Goal: Information Seeking & Learning: Understand process/instructions

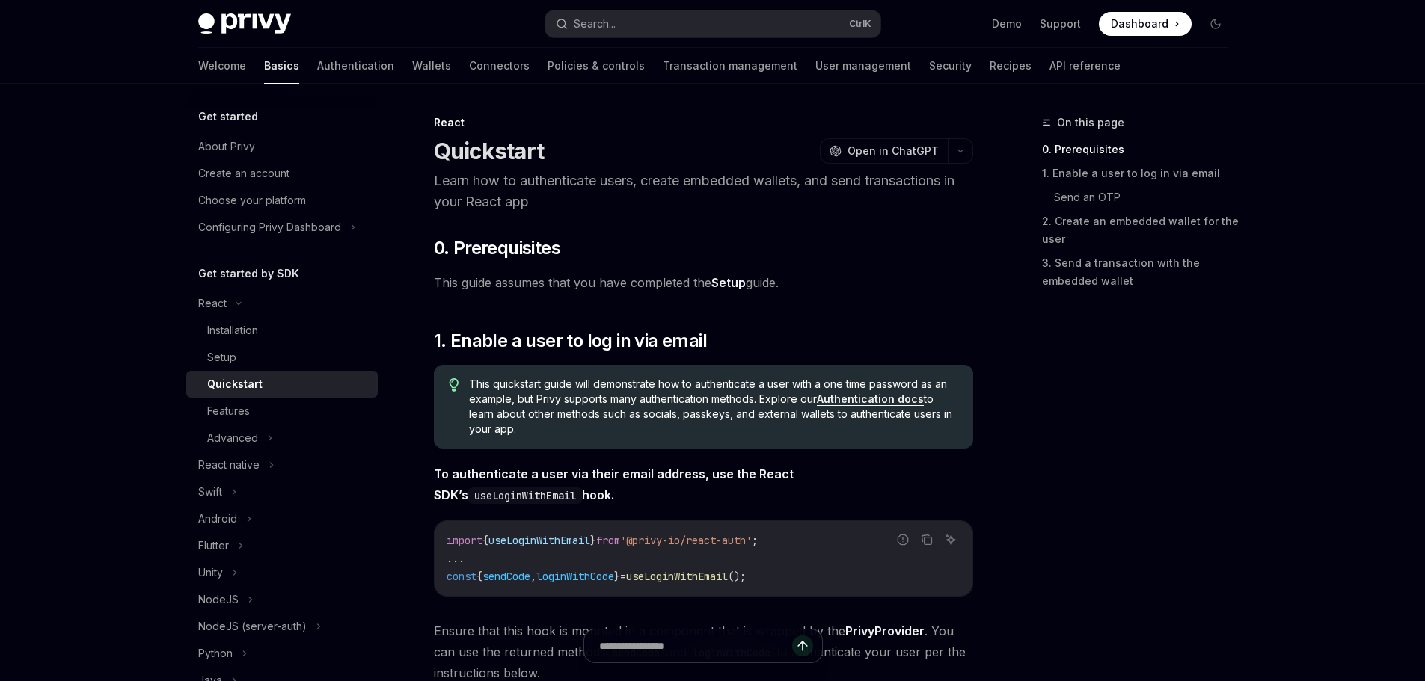
click at [737, 283] on link "Setup" at bounding box center [728, 283] width 34 height 16
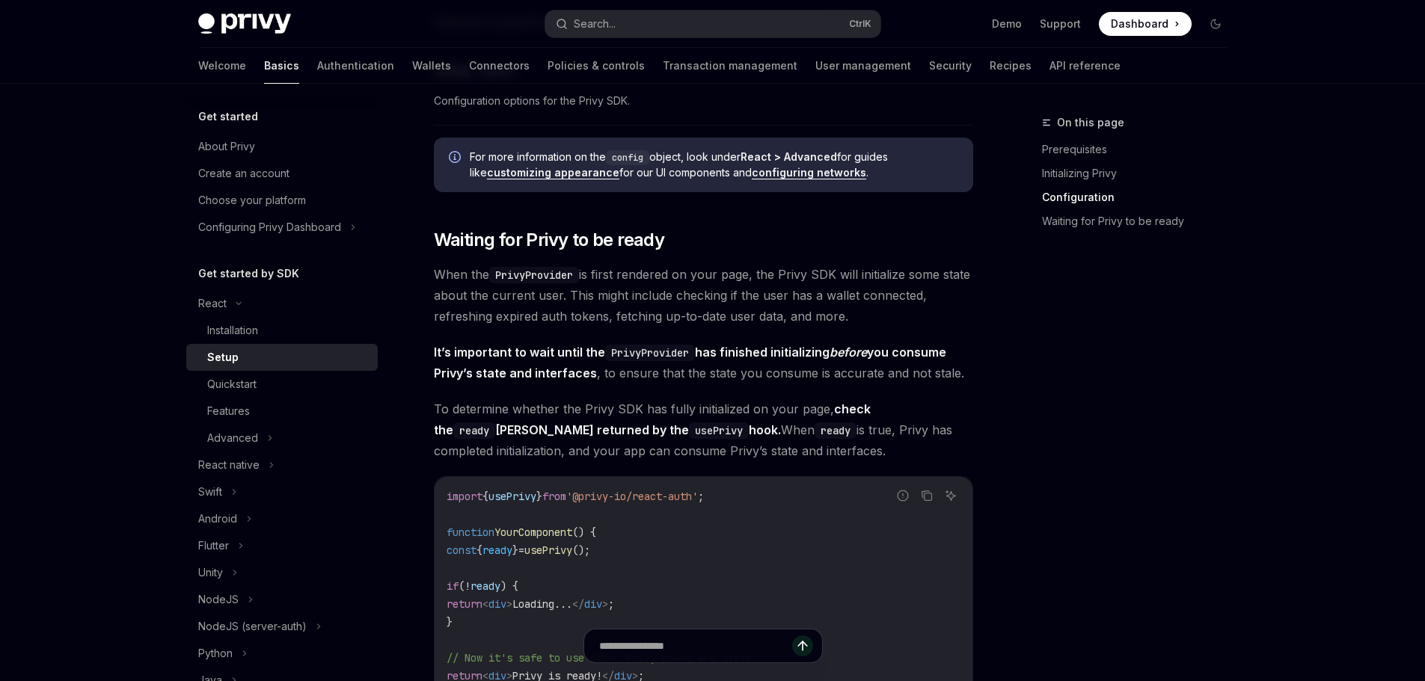
scroll to position [1421, 0]
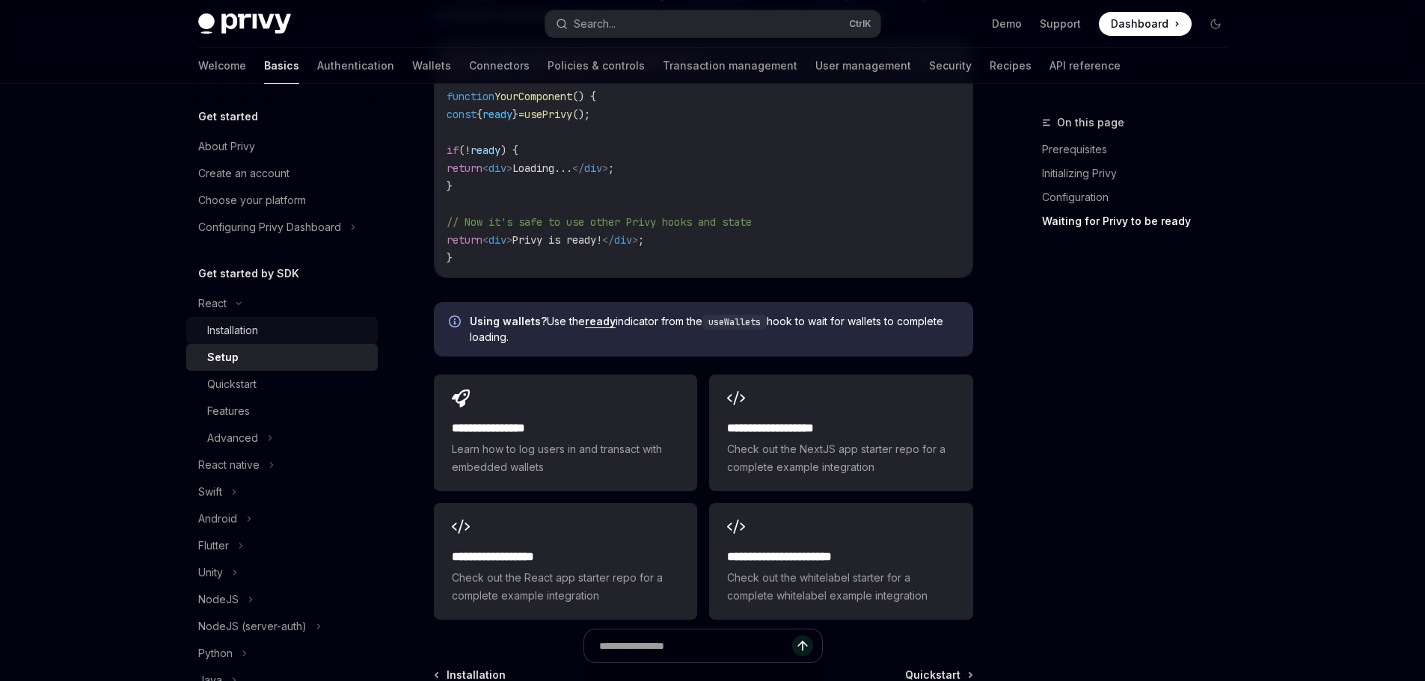
click at [286, 332] on div "Installation" at bounding box center [288, 331] width 162 height 18
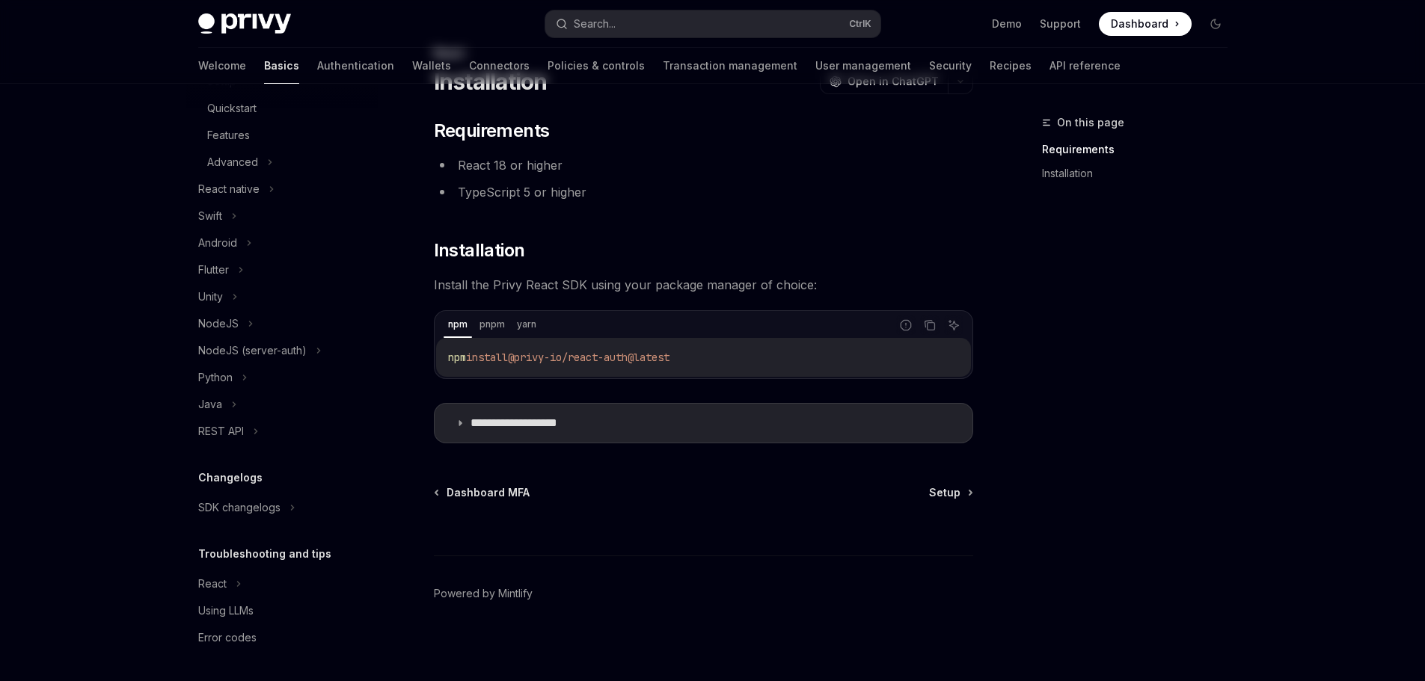
scroll to position [73, 0]
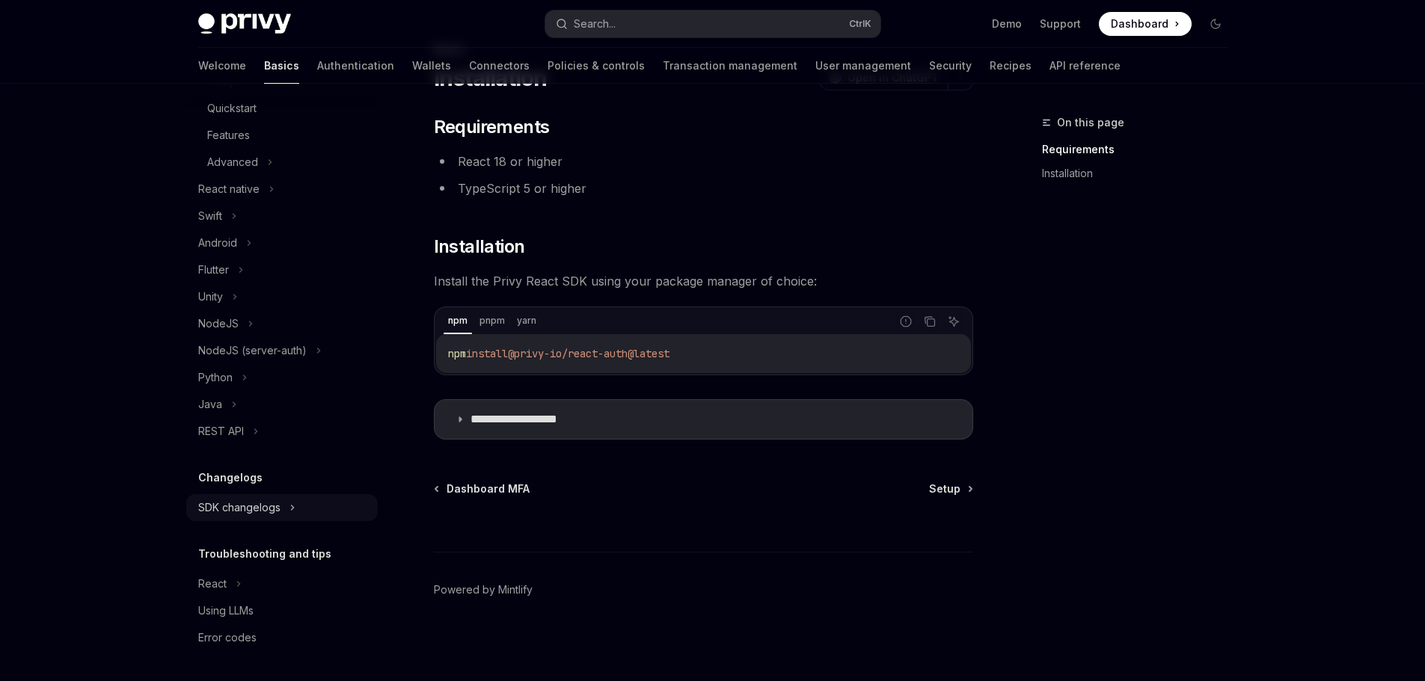
click at [286, 510] on div "SDK changelogs" at bounding box center [281, 507] width 191 height 27
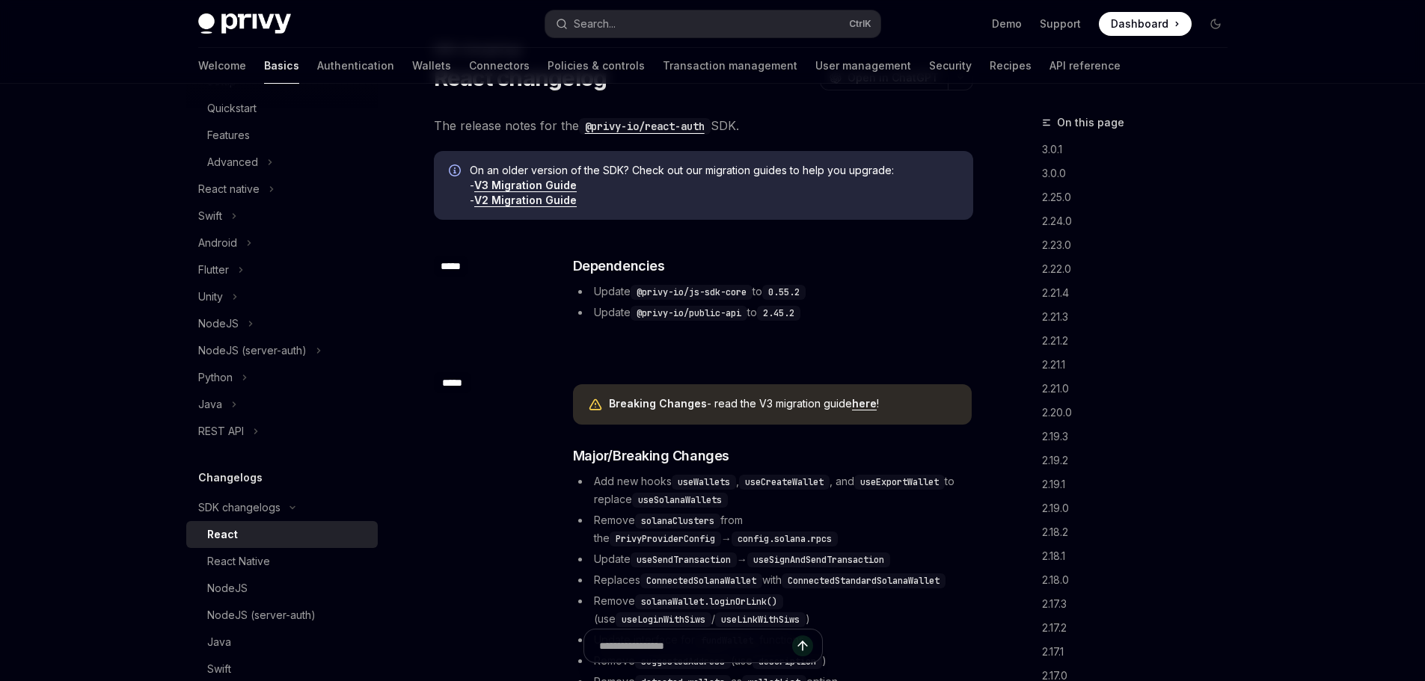
click at [289, 537] on div "React" at bounding box center [288, 535] width 162 height 18
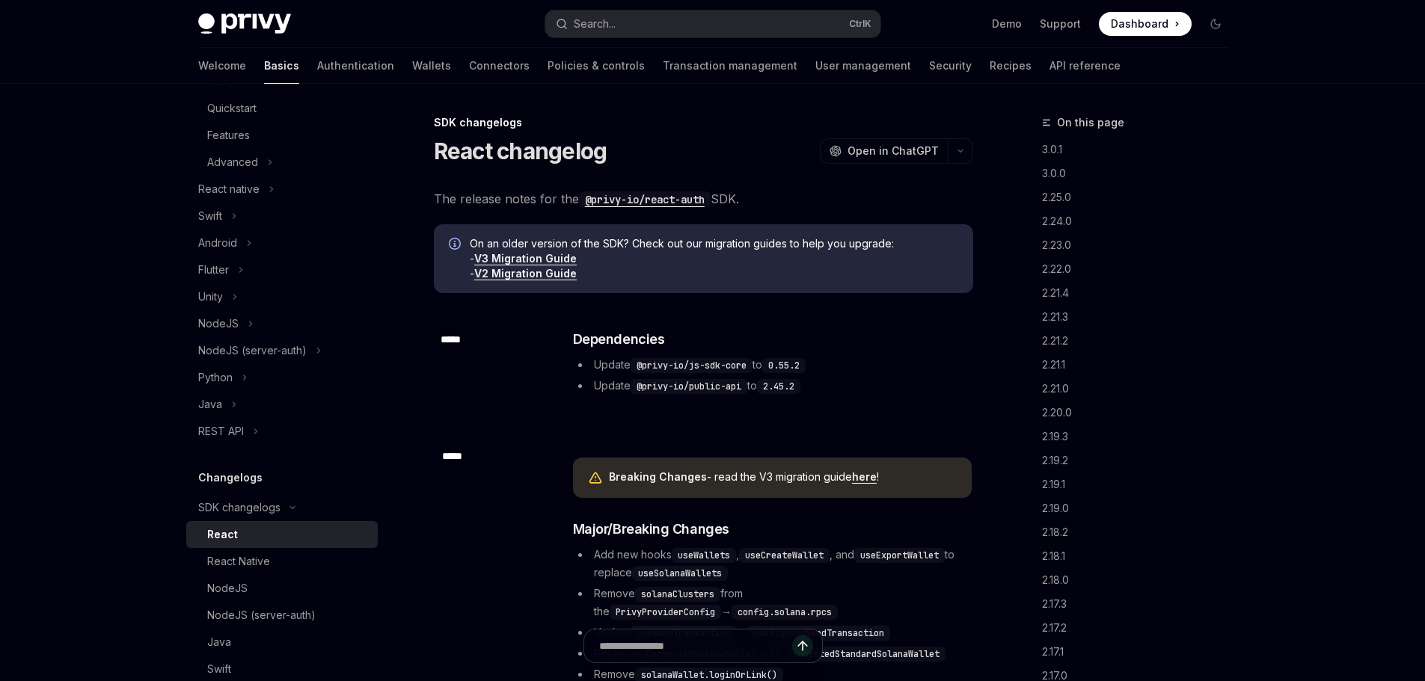
click at [558, 276] on link "V2 Migration Guide" at bounding box center [525, 273] width 102 height 13
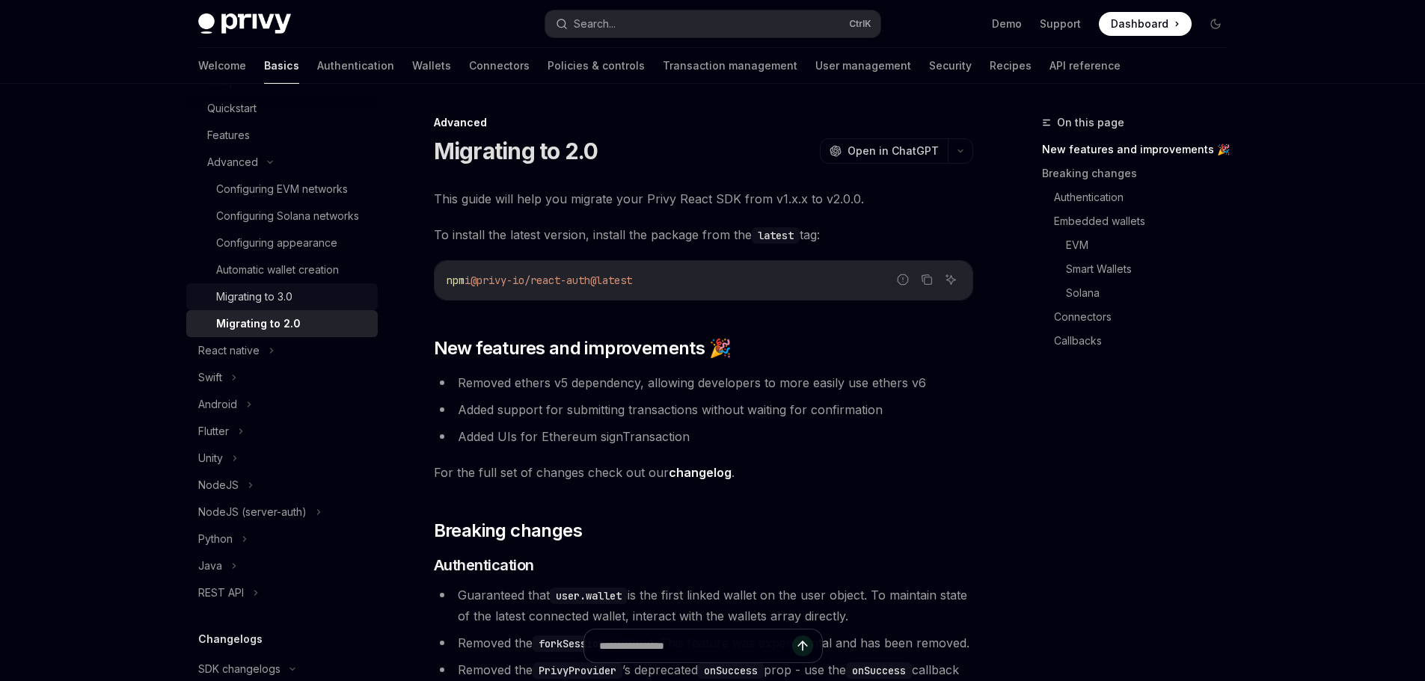
click at [263, 306] on div "Migrating to 3.0" at bounding box center [254, 297] width 76 height 18
type textarea "*"
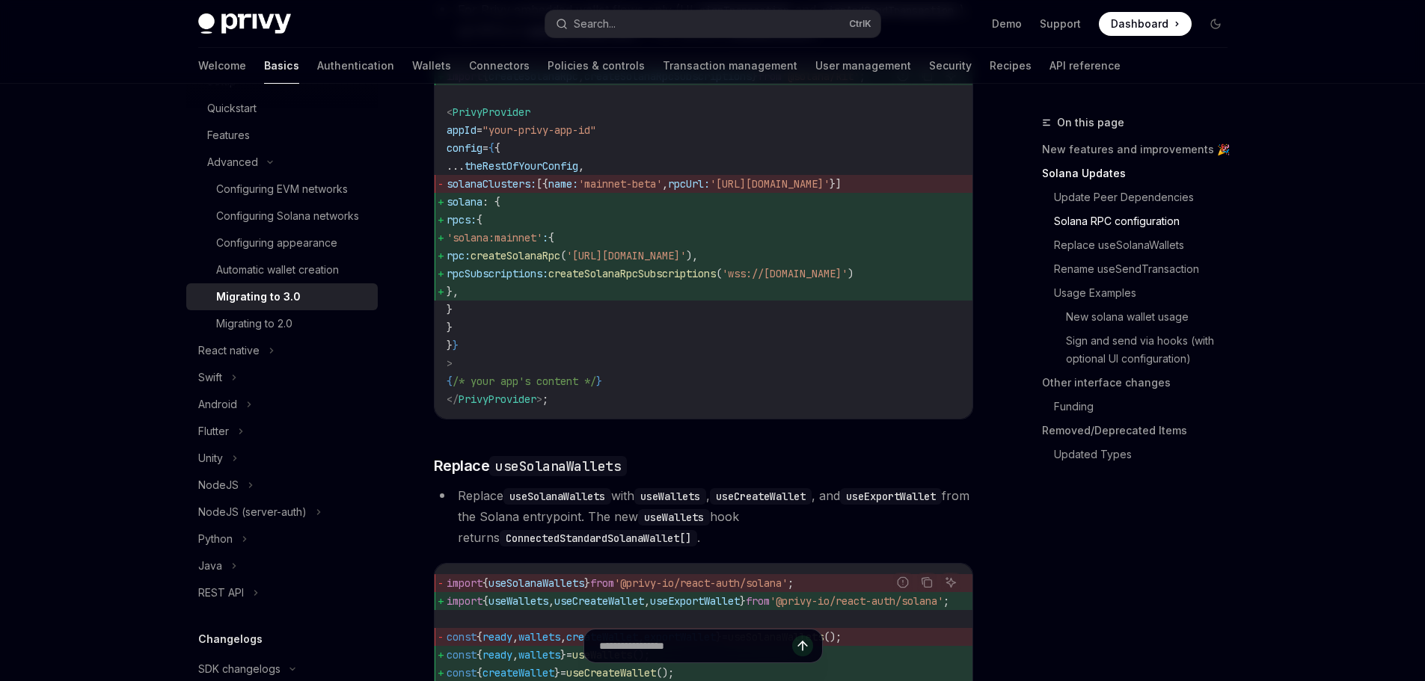
scroll to position [1271, 0]
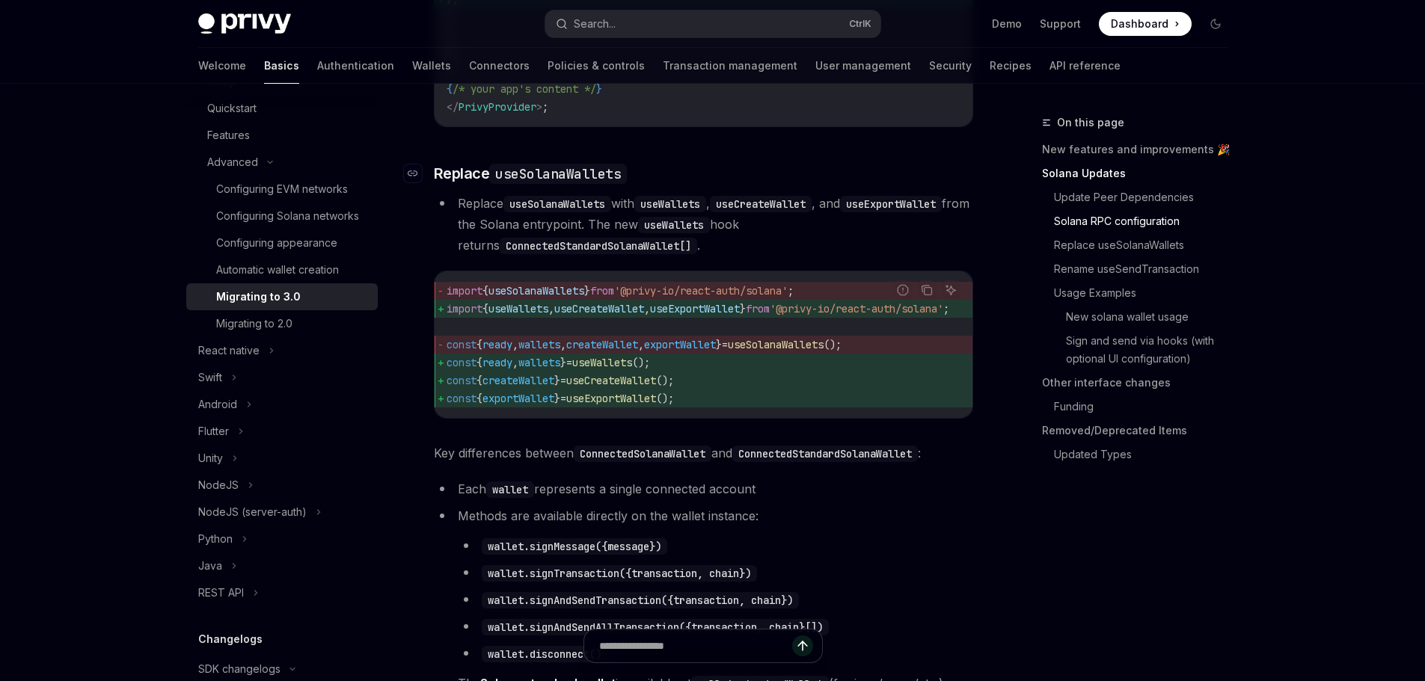
click at [598, 184] on code "useSolanaWallets" at bounding box center [558, 174] width 138 height 20
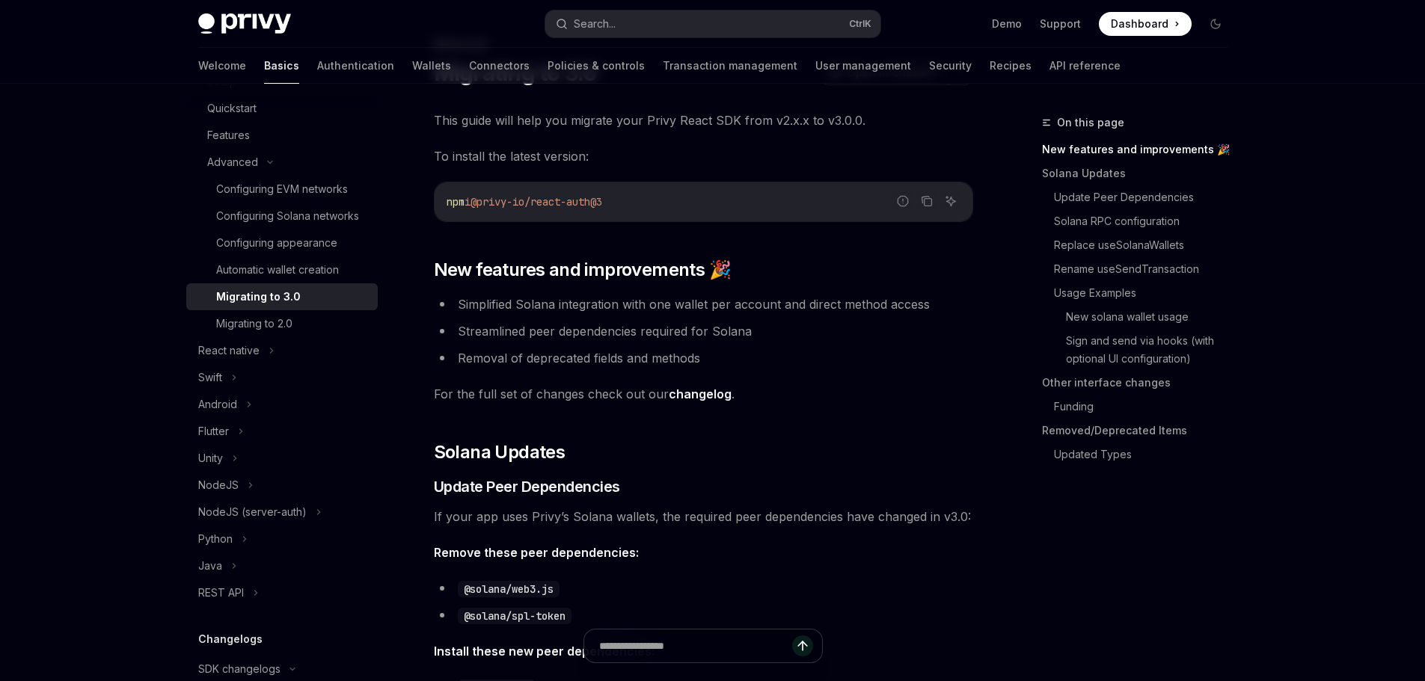
scroll to position [76, 0]
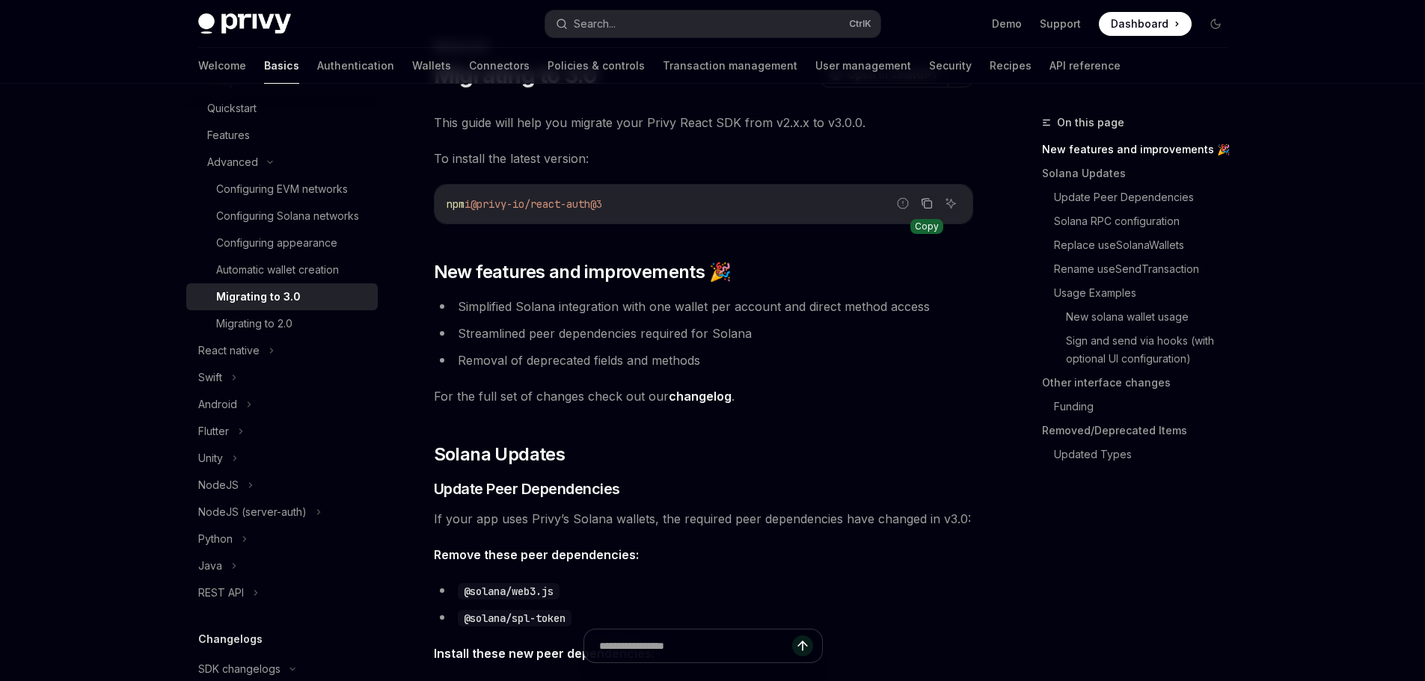
click at [930, 209] on icon "Copy the contents from the code block" at bounding box center [927, 204] width 7 height 7
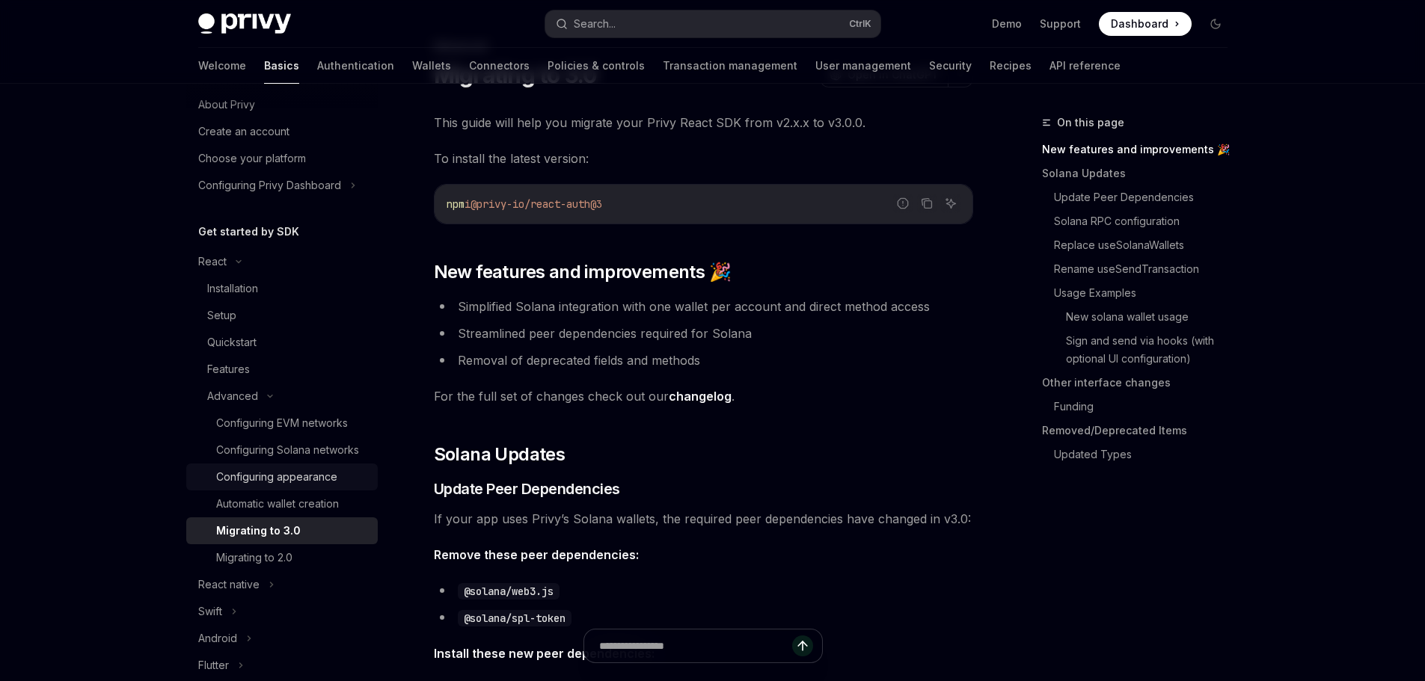
scroll to position [0, 0]
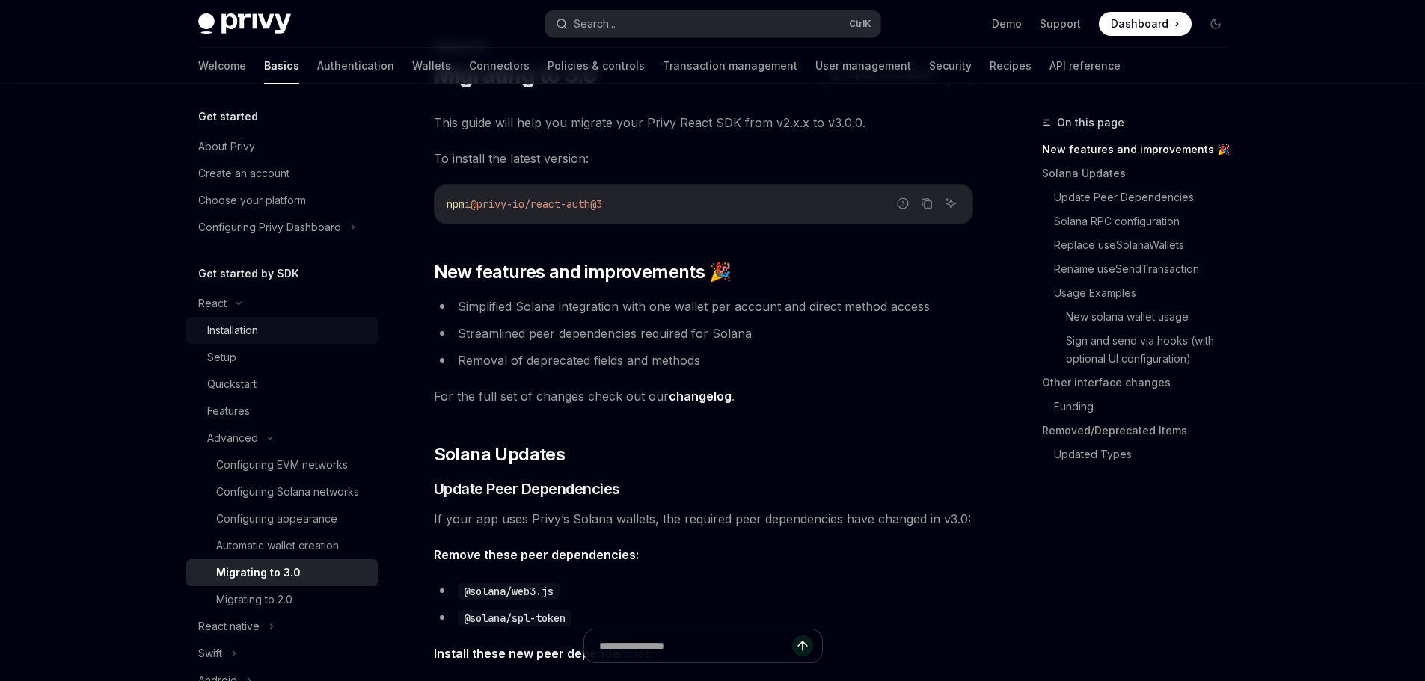
click at [237, 335] on div "Installation" at bounding box center [232, 331] width 51 height 18
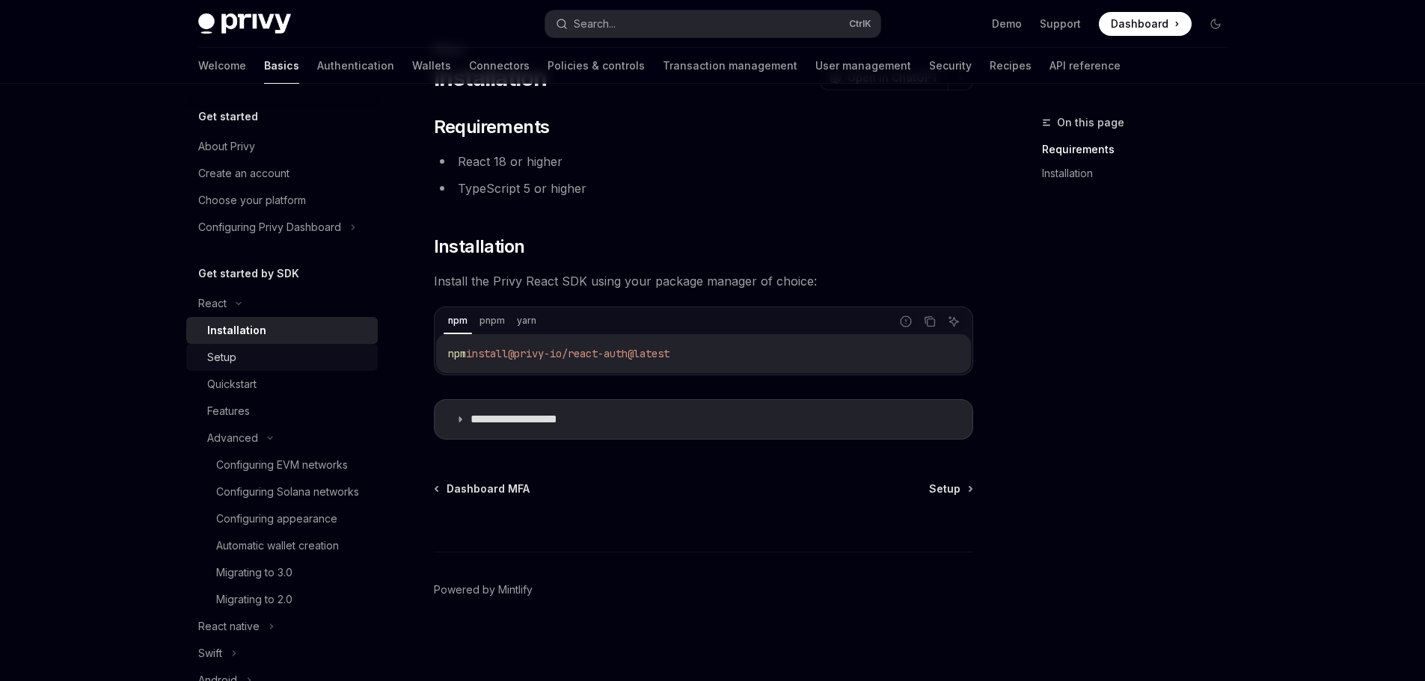
click at [235, 347] on link "Setup" at bounding box center [281, 357] width 191 height 27
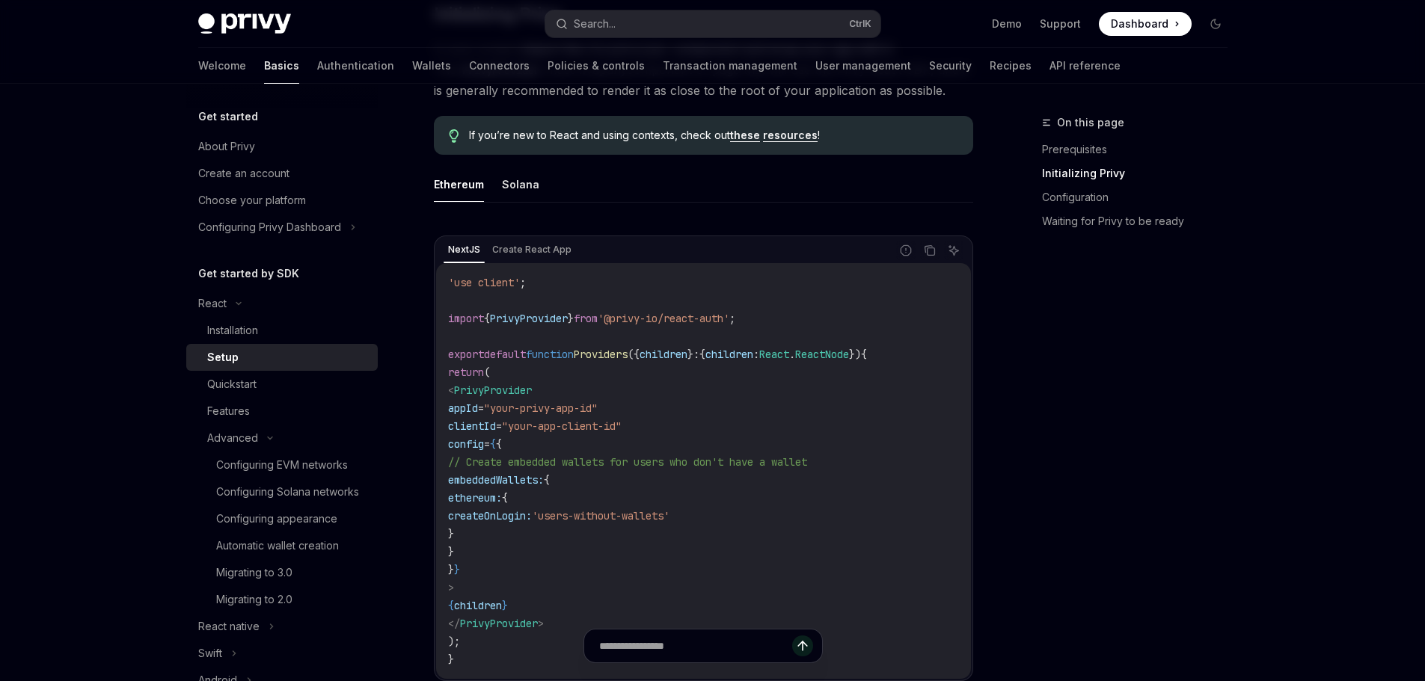
scroll to position [372, 0]
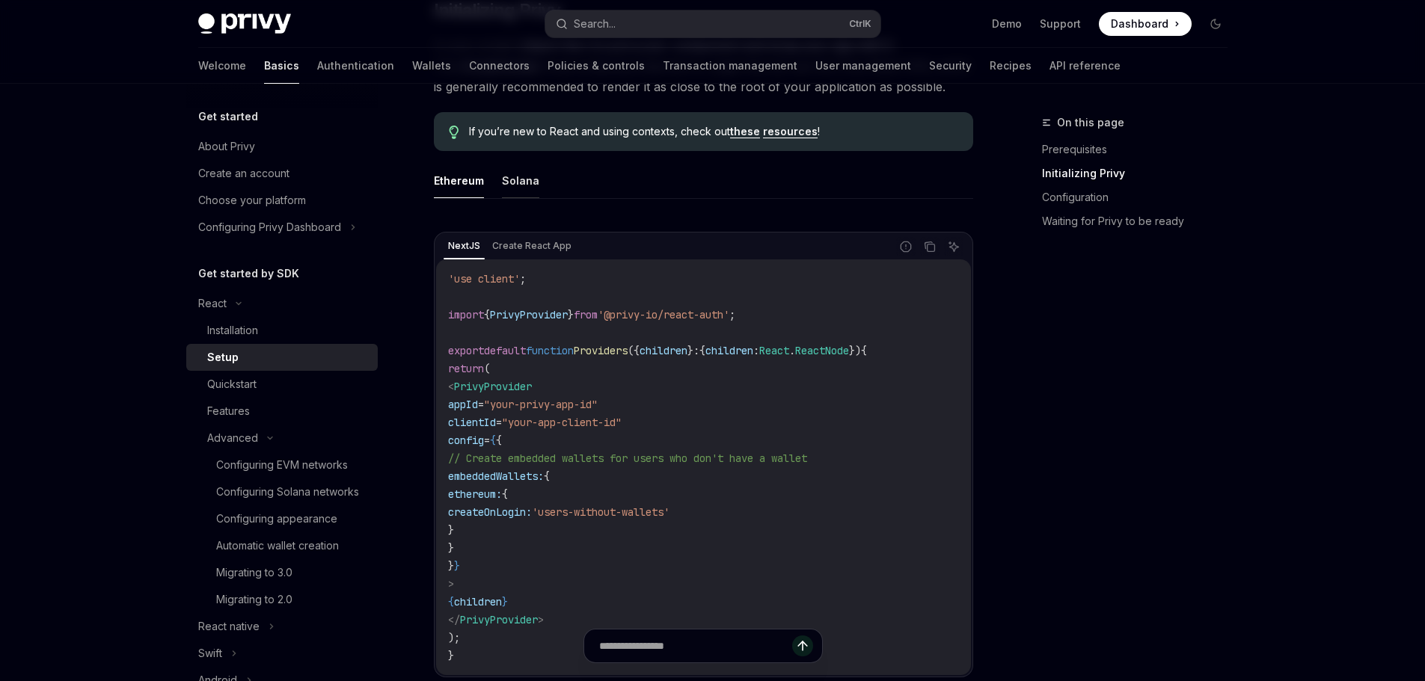
click at [526, 181] on button "Solana" at bounding box center [520, 180] width 37 height 35
click at [471, 180] on button "Ethereum" at bounding box center [459, 180] width 50 height 35
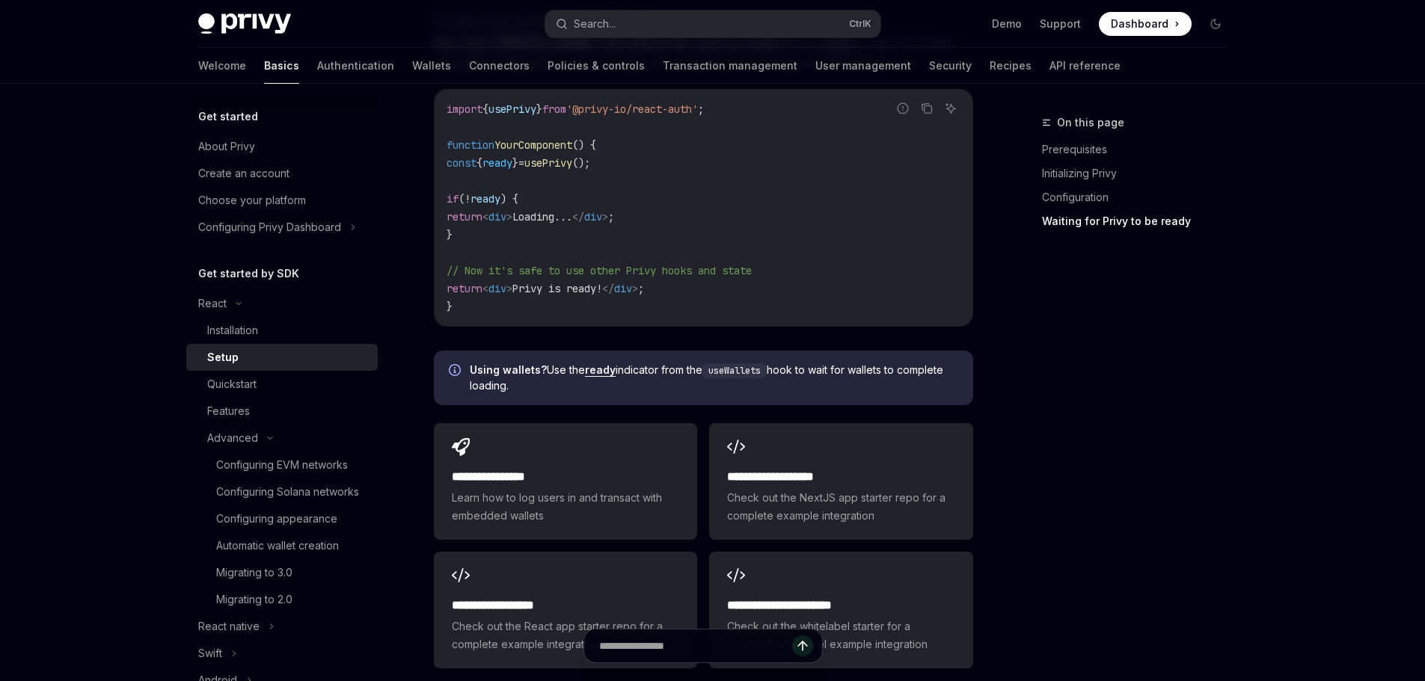
scroll to position [1719, 0]
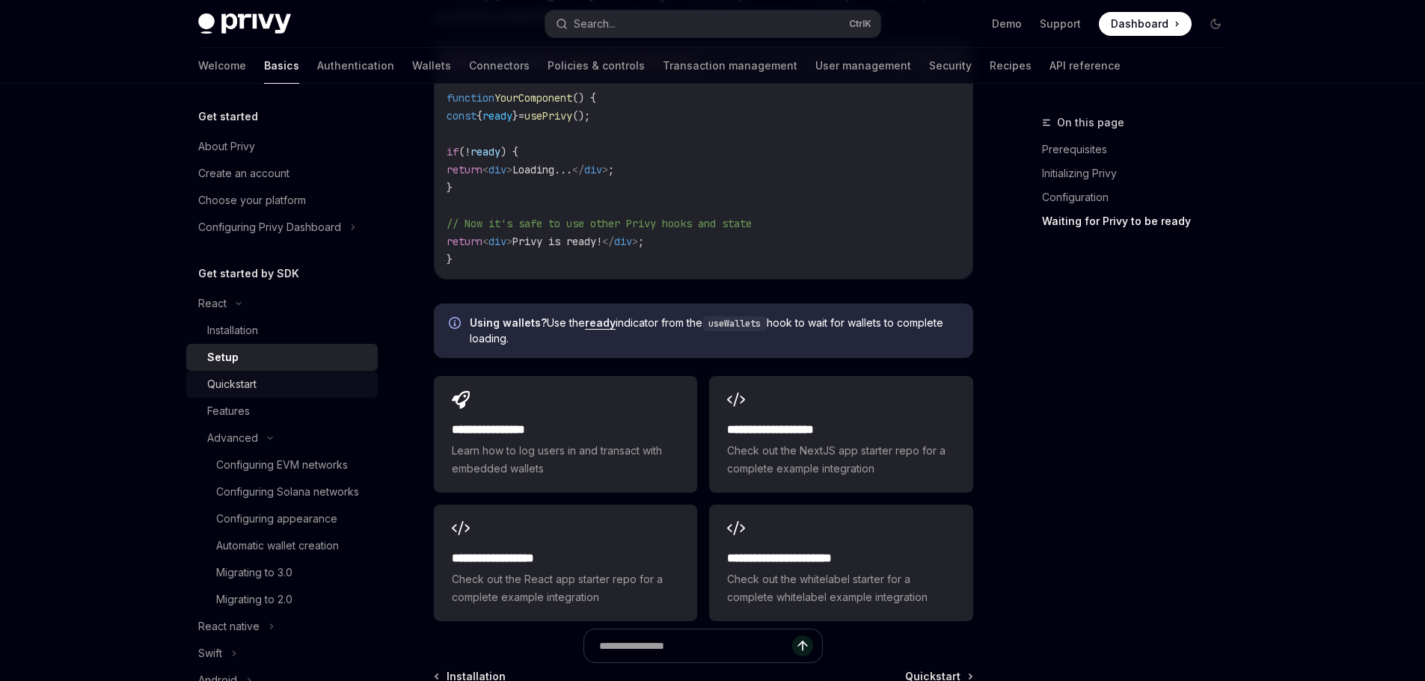
click at [286, 386] on div "Quickstart" at bounding box center [288, 384] width 162 height 18
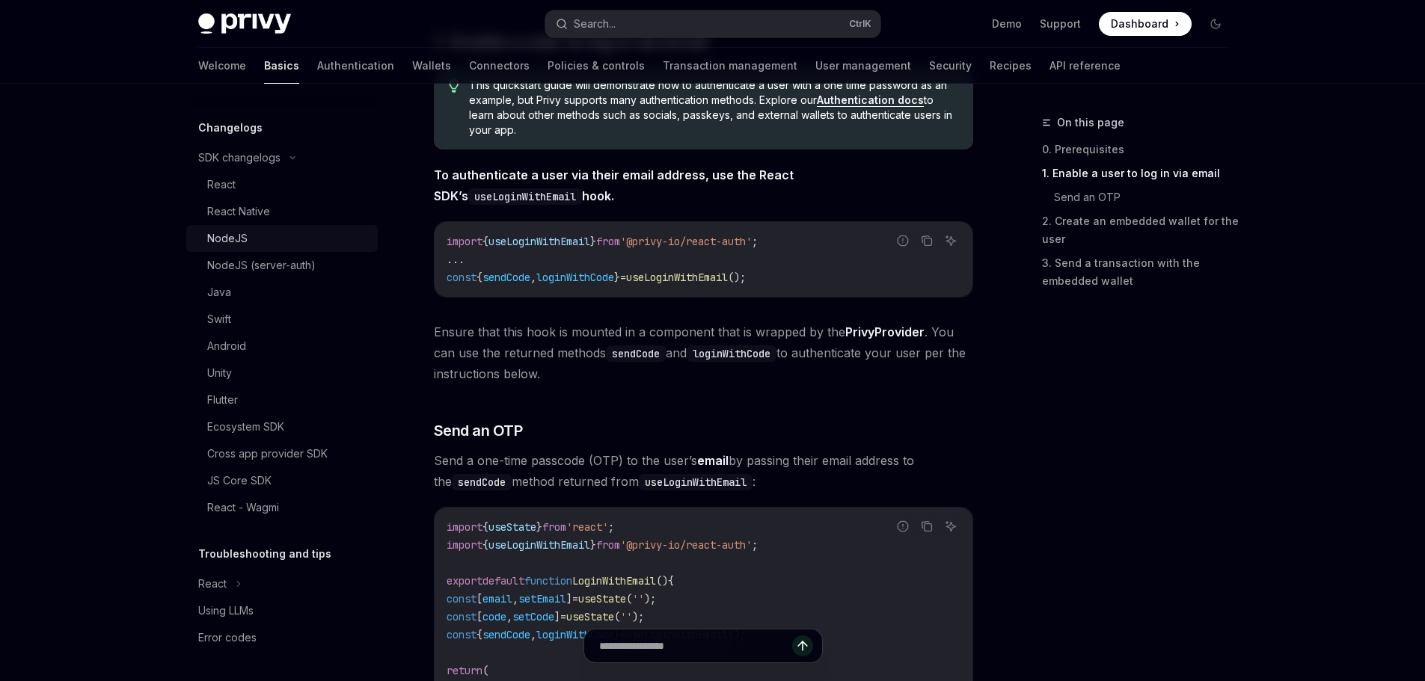
scroll to position [806, 0]
click at [310, 257] on div "NodeJS (server-auth)" at bounding box center [261, 266] width 108 height 18
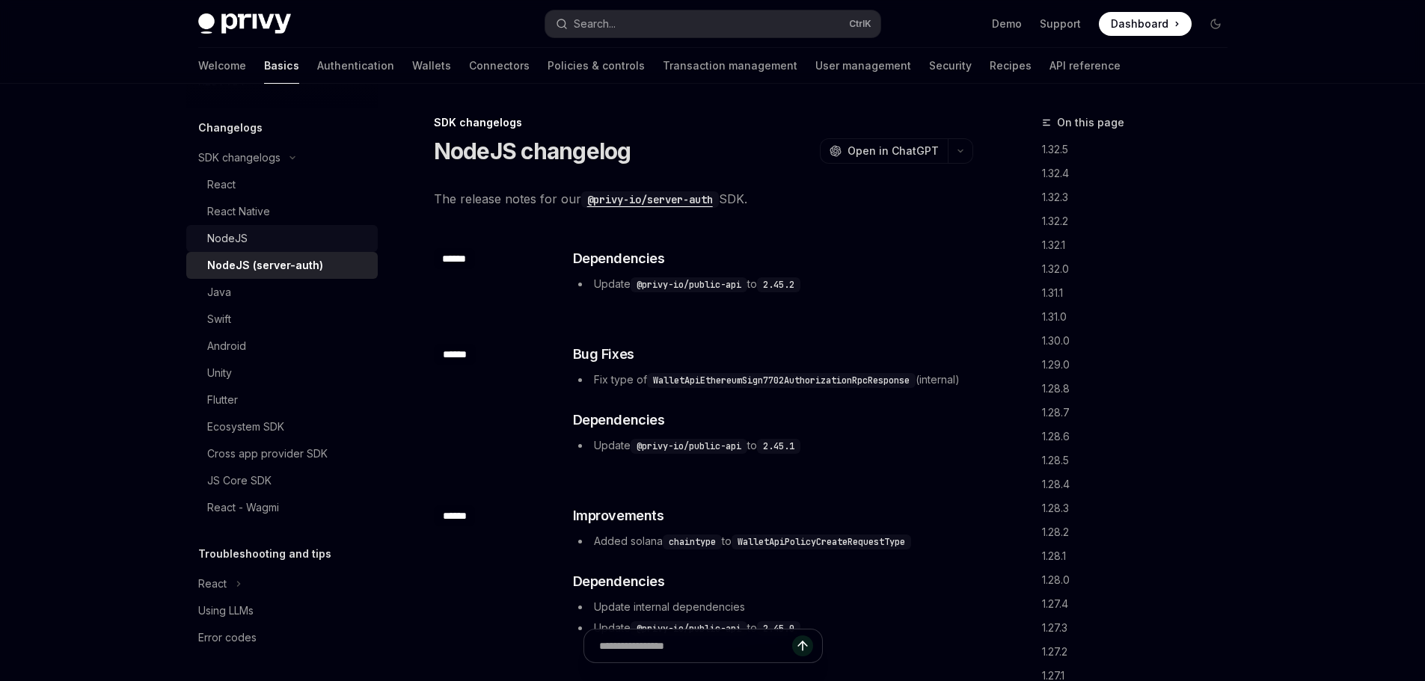
click at [295, 242] on div "NodeJS" at bounding box center [288, 239] width 162 height 18
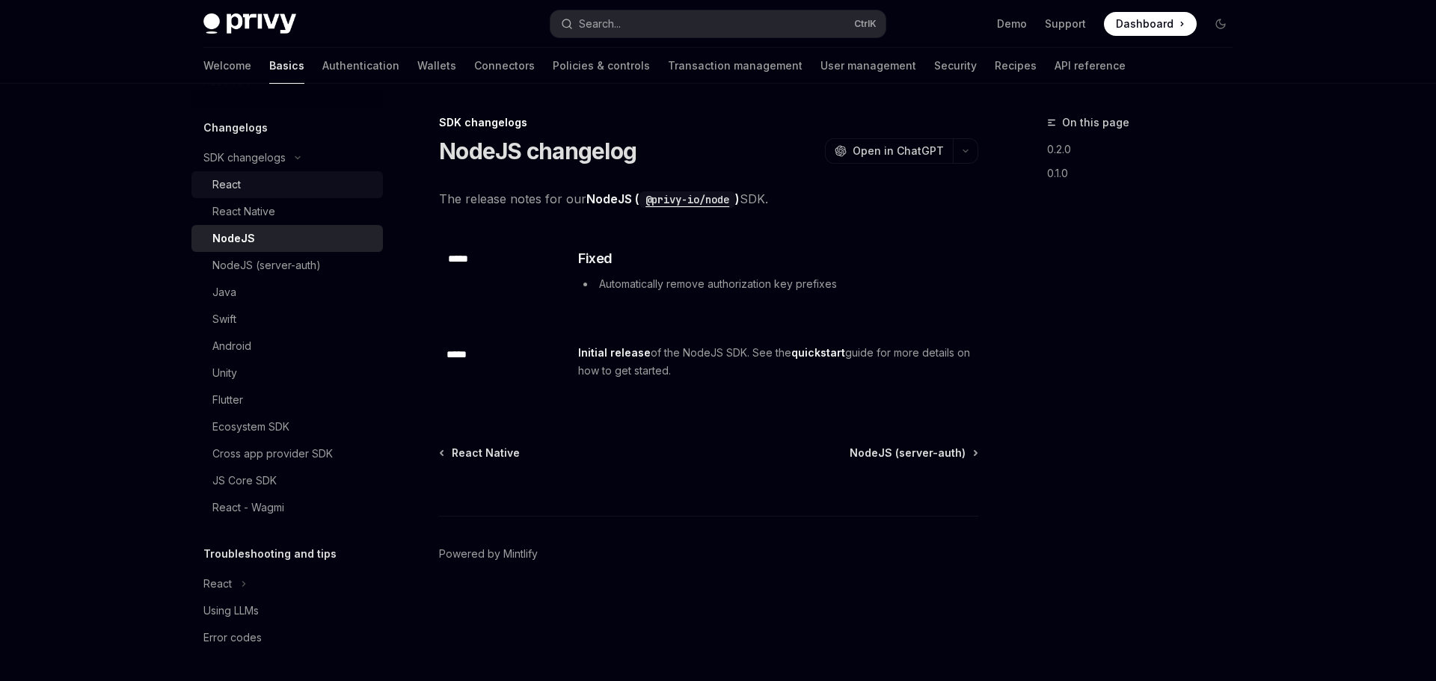
click at [293, 197] on link "React" at bounding box center [286, 184] width 191 height 27
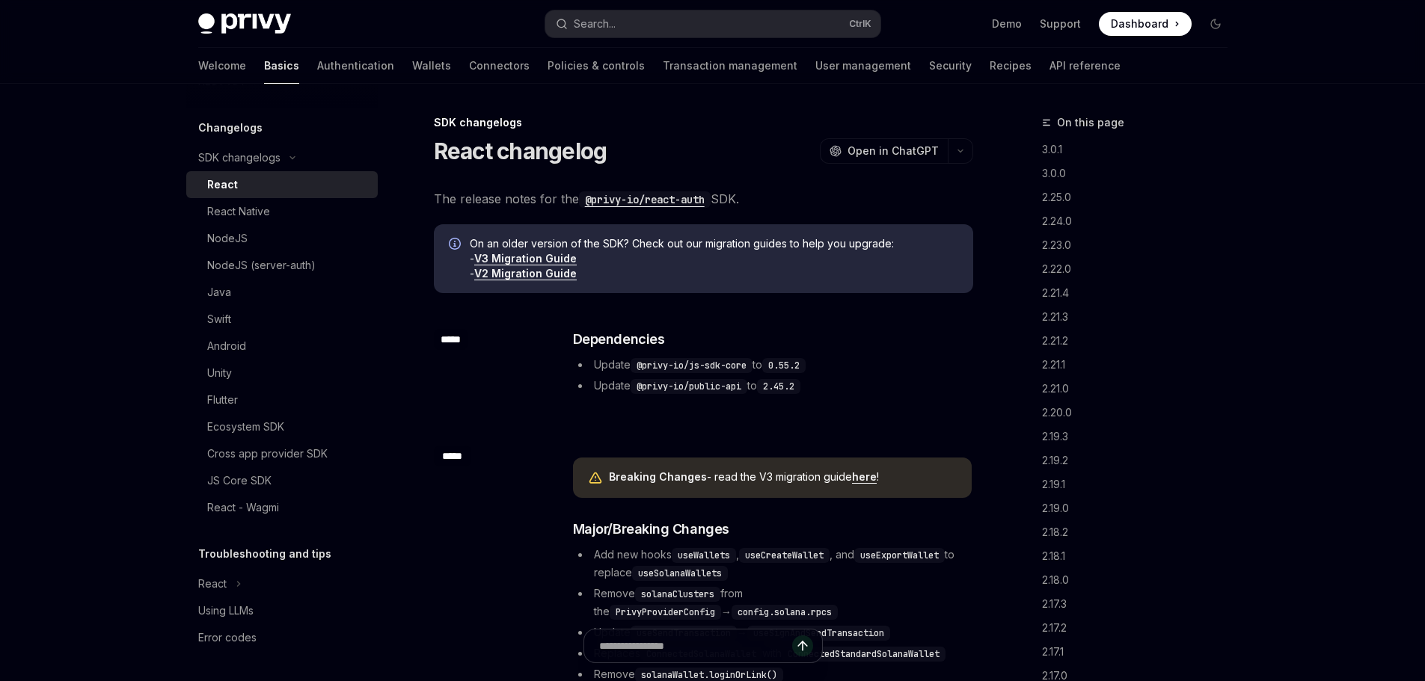
click at [530, 258] on link "V3 Migration Guide" at bounding box center [525, 258] width 102 height 13
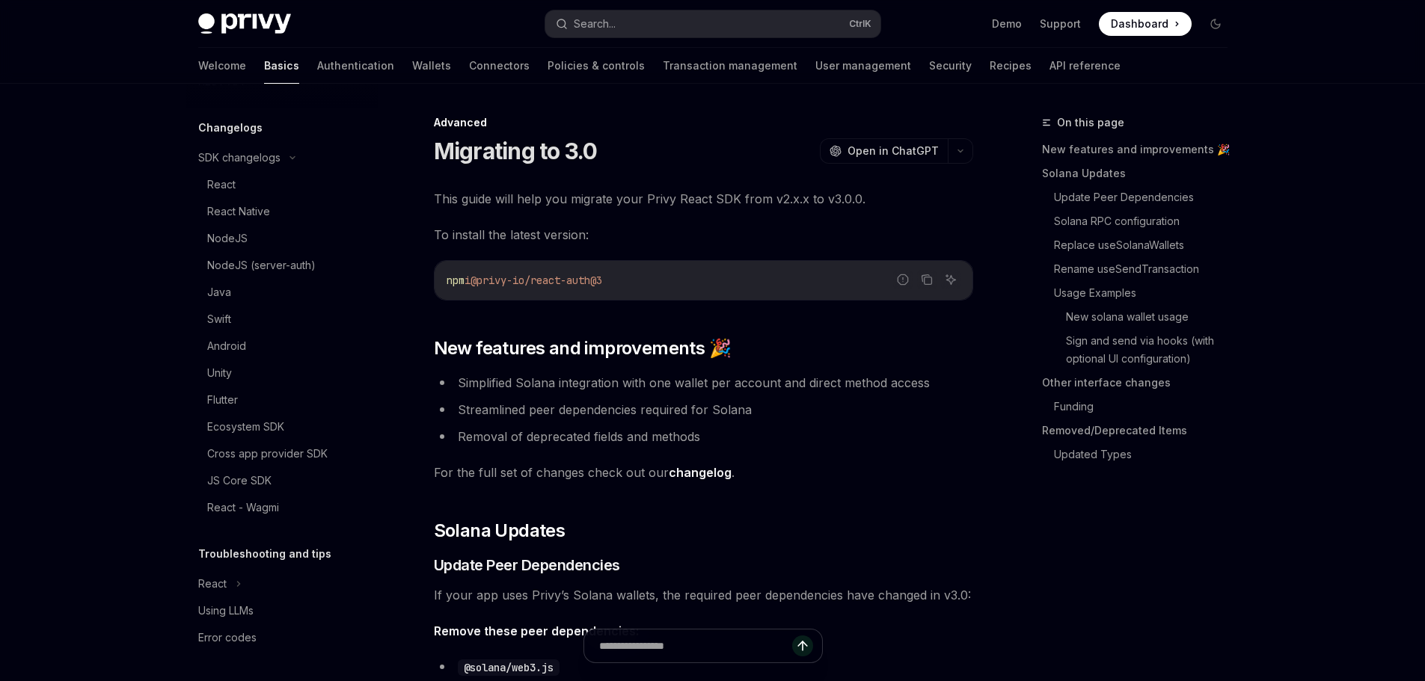
type textarea "*"
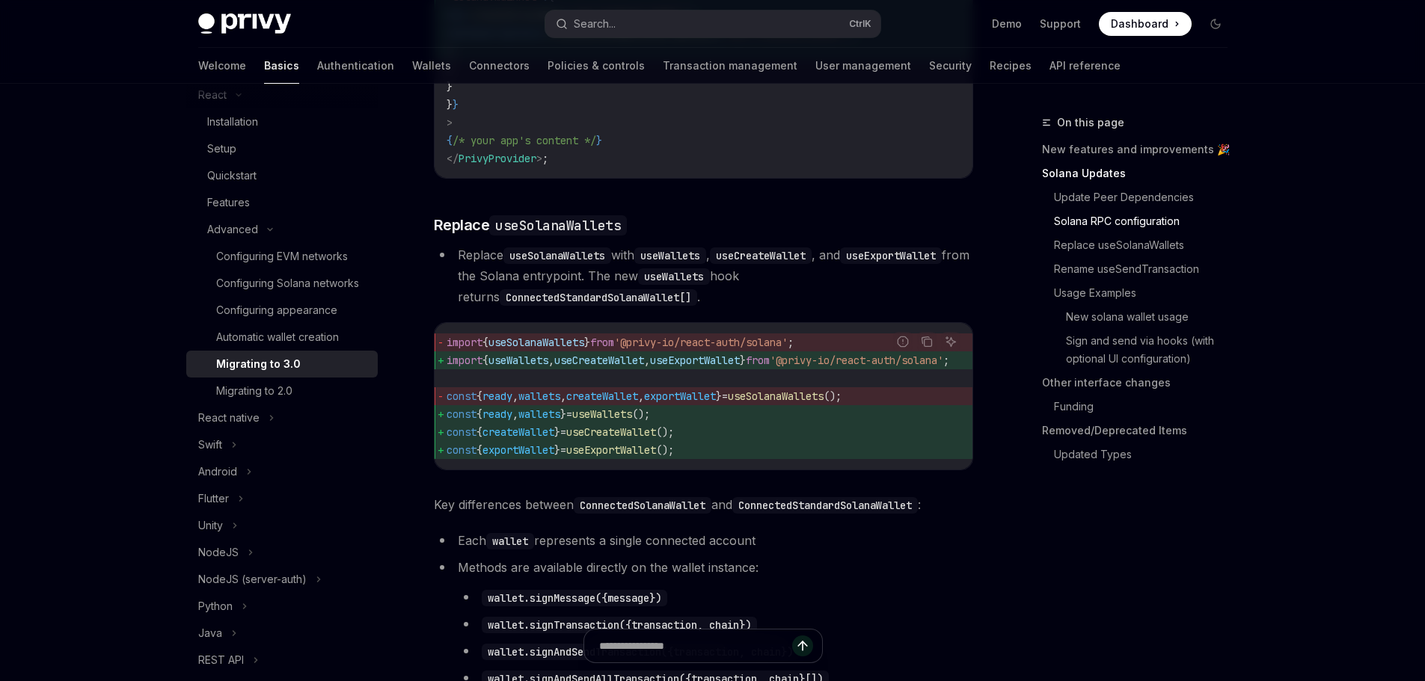
scroll to position [1271, 0]
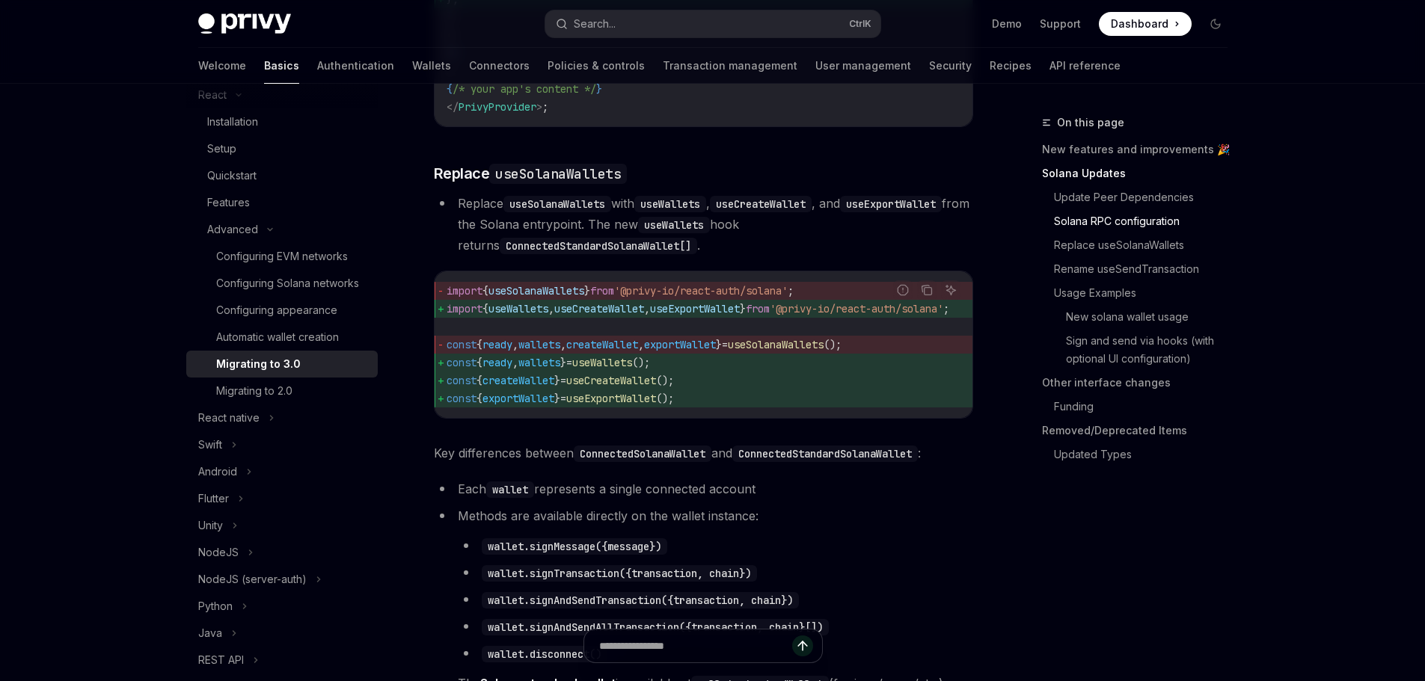
click at [637, 405] on span "useExportWallet" at bounding box center [611, 398] width 90 height 13
click at [715, 316] on span "useExportWallet" at bounding box center [670, 308] width 90 height 13
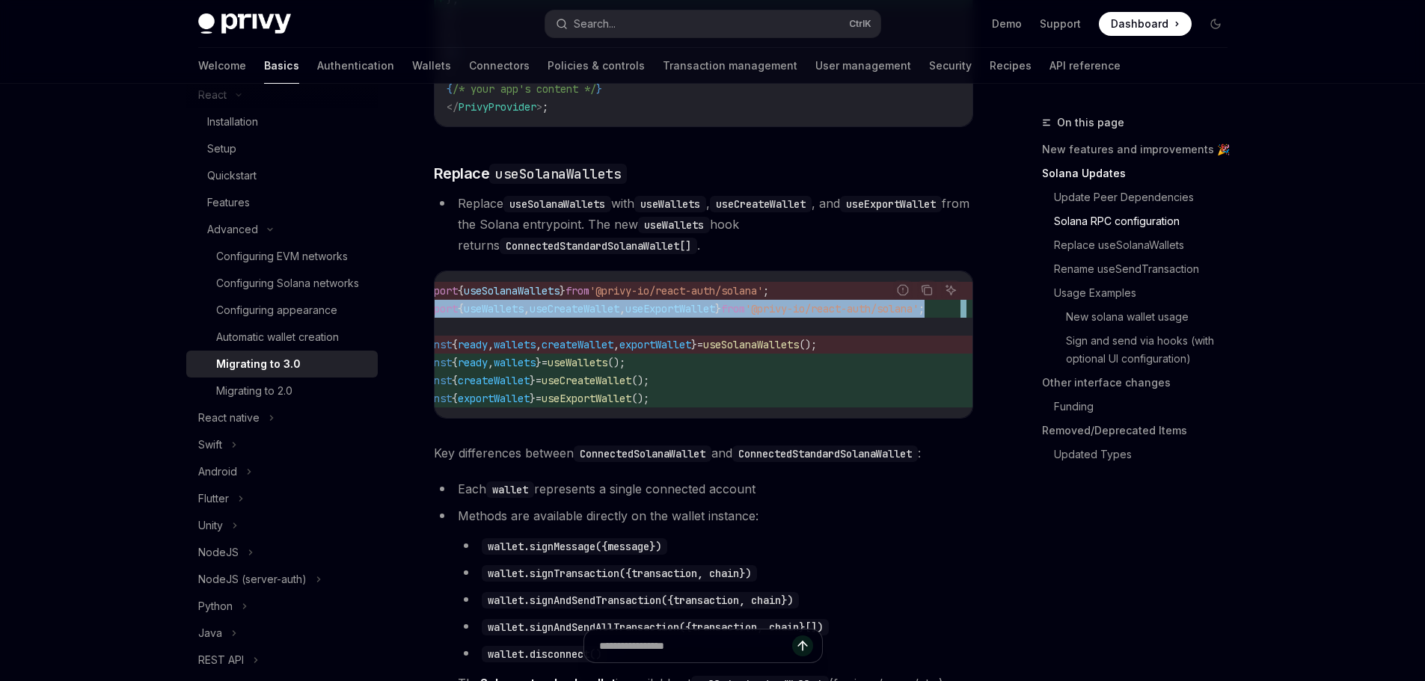
click at [715, 316] on span "useExportWallet" at bounding box center [670, 308] width 90 height 13
copy code "import { useWallets , useCreateWallet , useExportWallet } from '@privy-io/react…"
click at [721, 316] on span "}" at bounding box center [718, 308] width 6 height 13
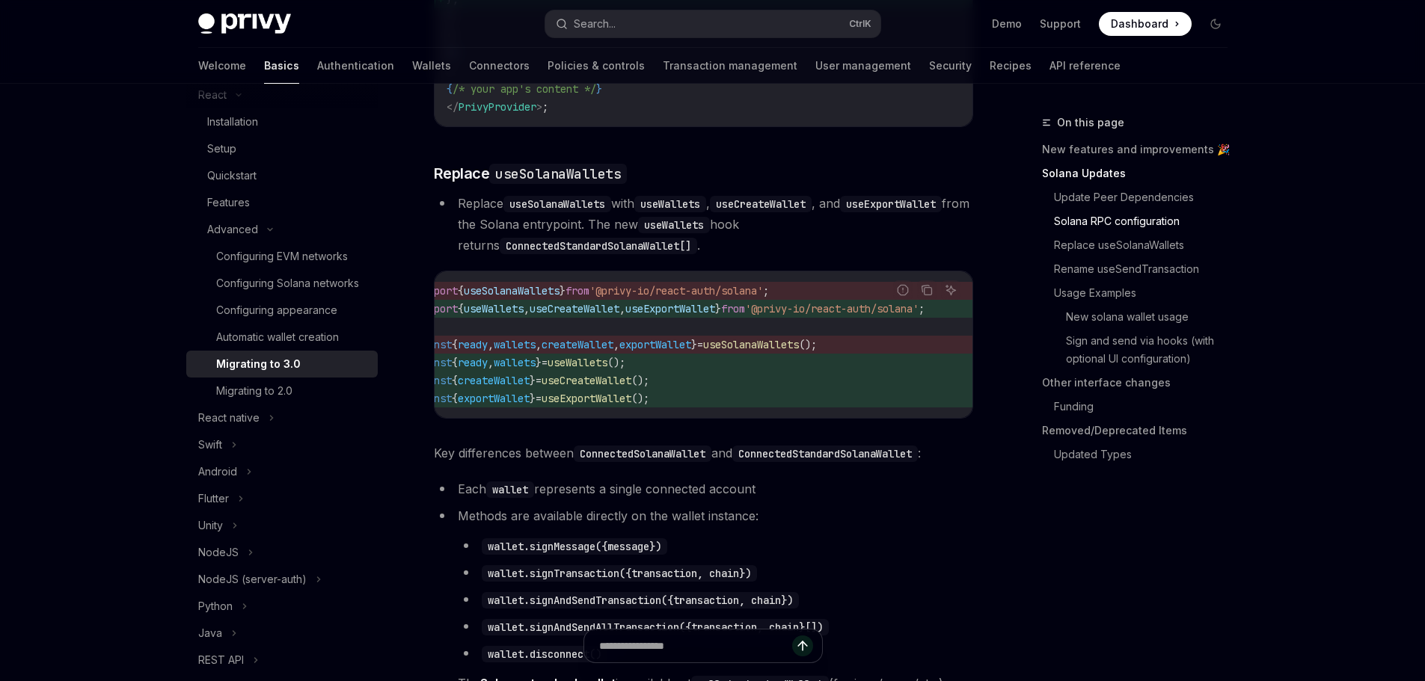
click at [721, 316] on span "}" at bounding box center [718, 308] width 6 height 13
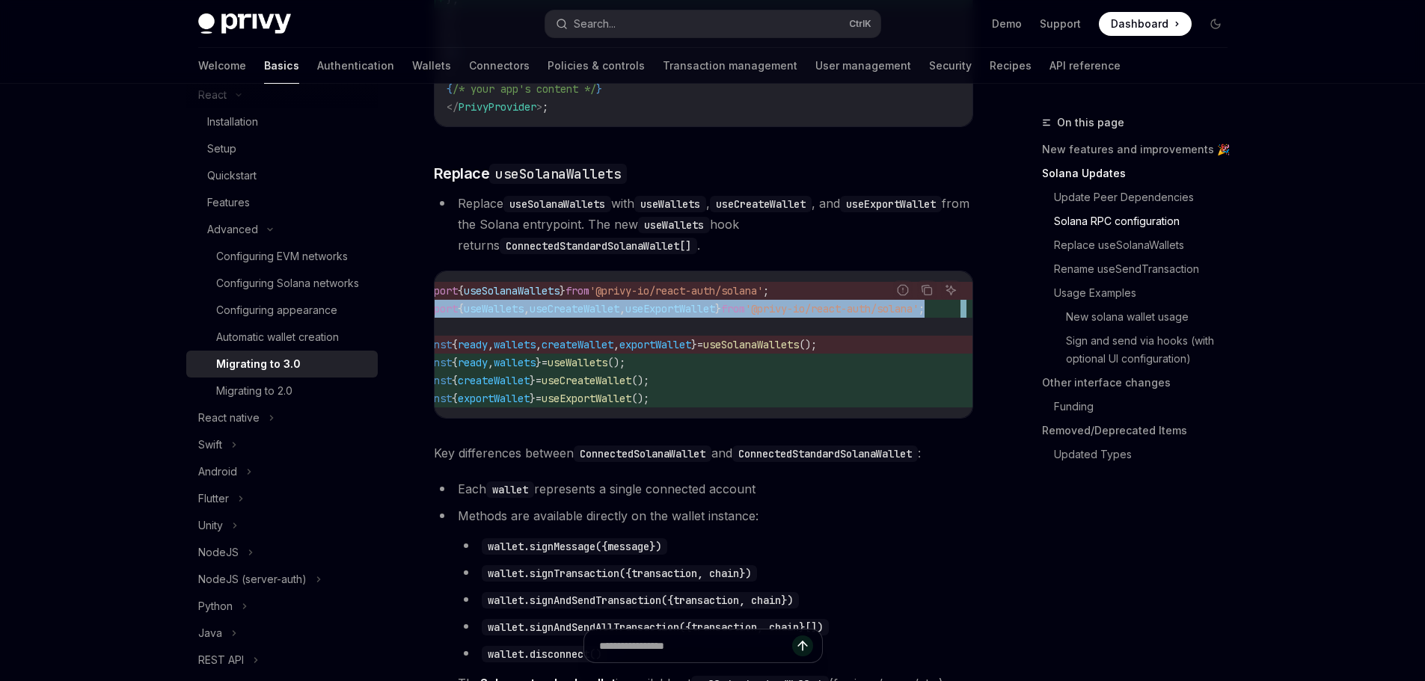
click at [721, 316] on span "}" at bounding box center [718, 308] width 6 height 13
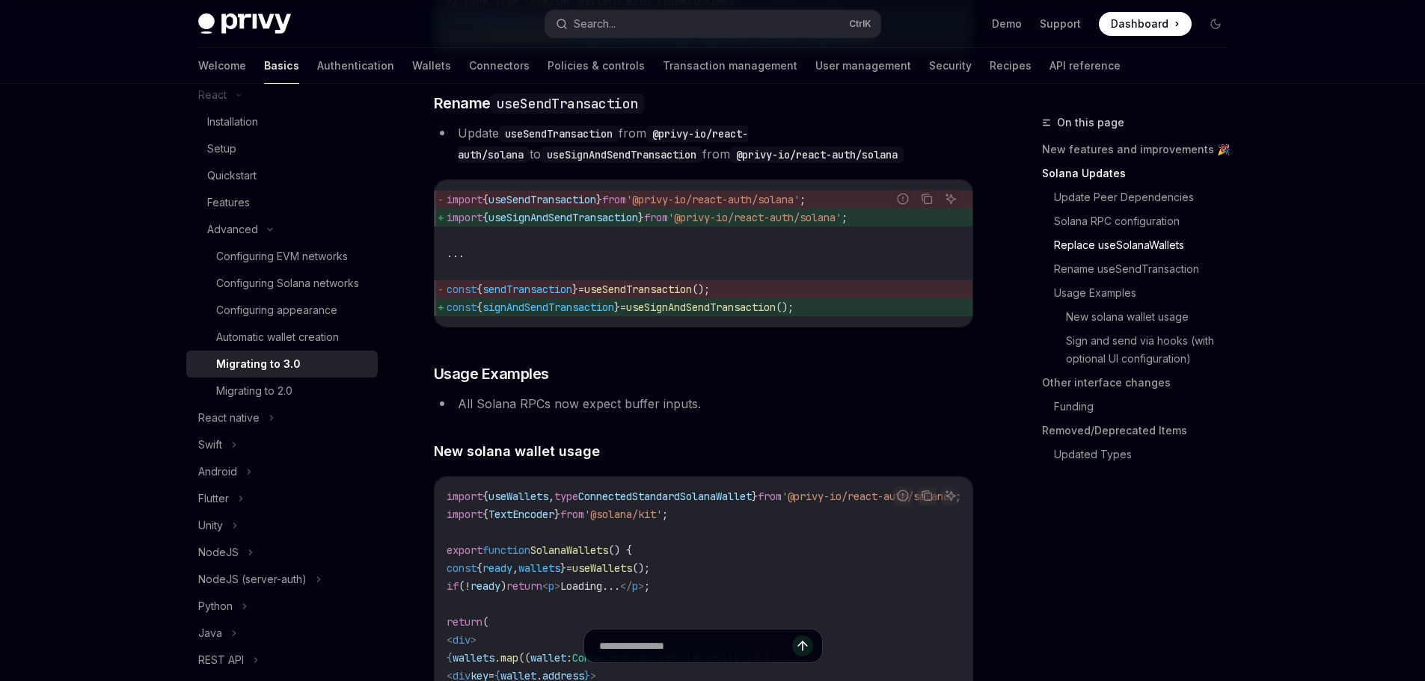
scroll to position [2169, 0]
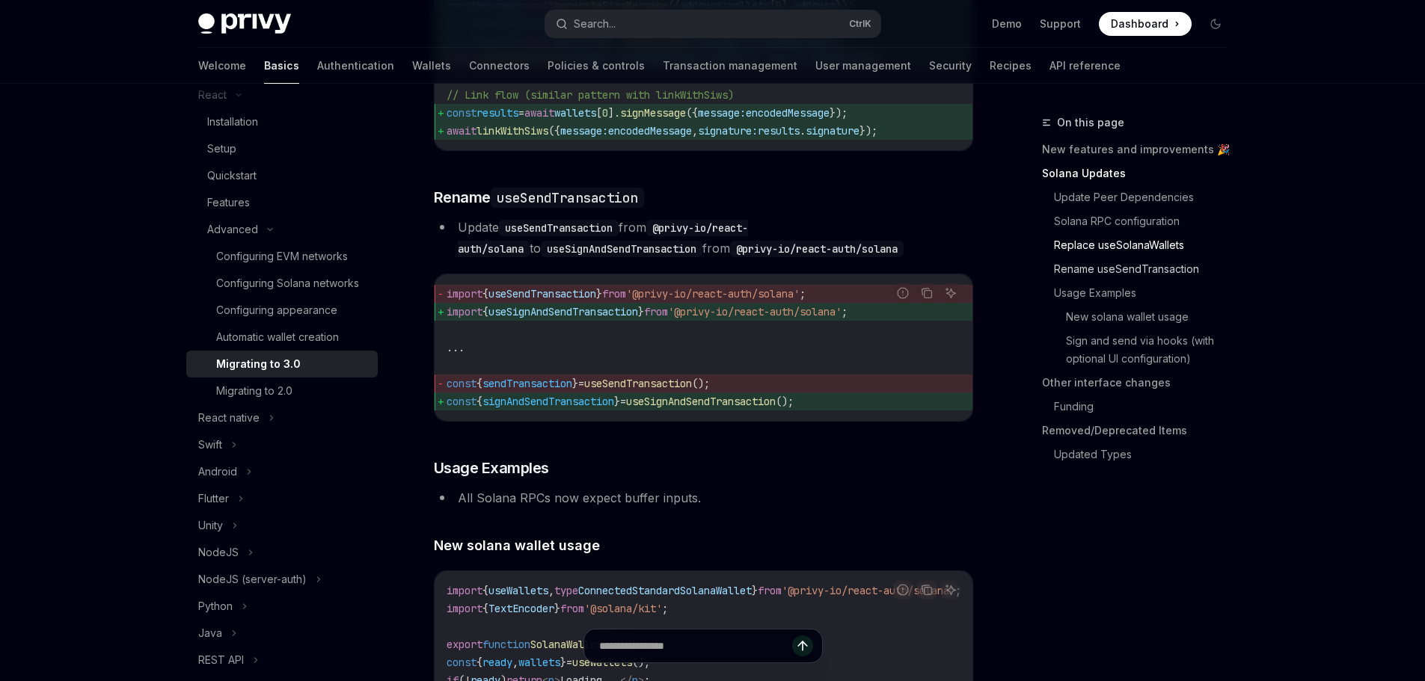
click at [1096, 274] on link "Rename useSendTransaction" at bounding box center [1146, 269] width 185 height 24
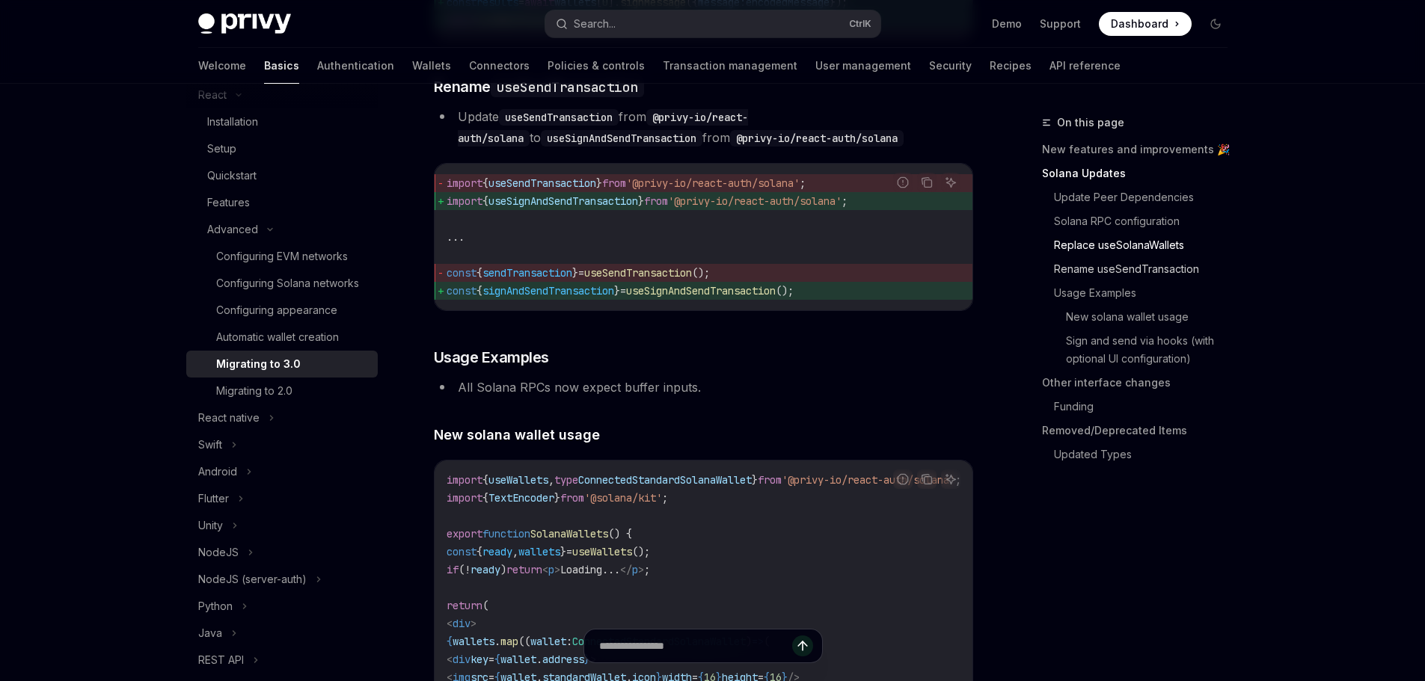
scroll to position [2281, 0]
click at [640, 396] on li "All Solana RPCs now expect buffer inputs." at bounding box center [703, 385] width 539 height 21
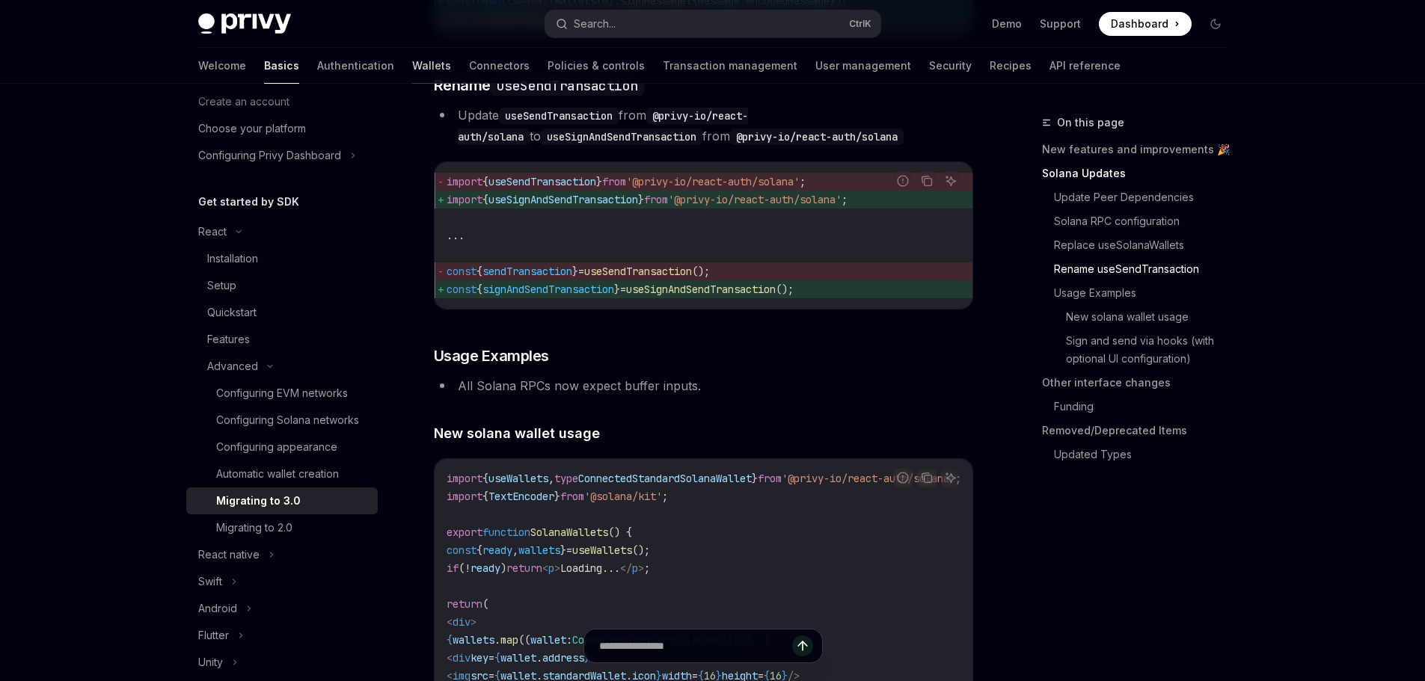
scroll to position [0, 0]
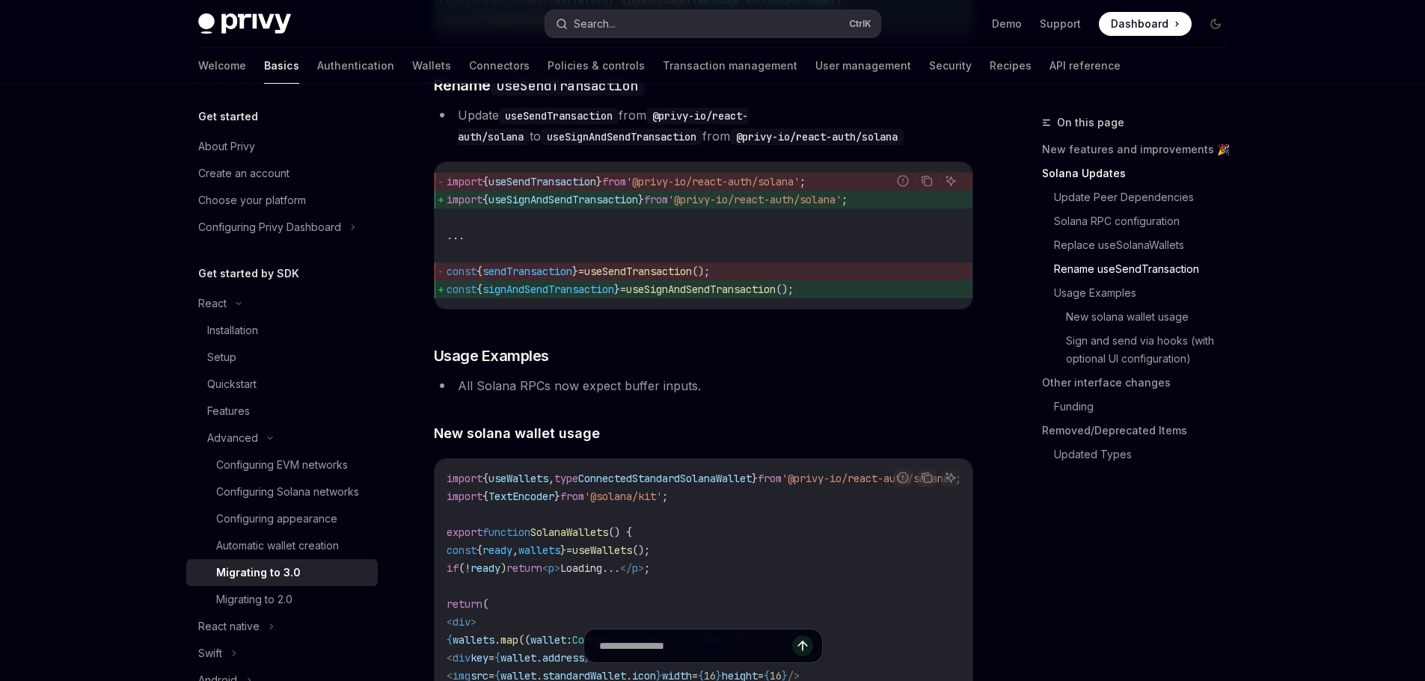
click at [767, 28] on button "Search... Ctrl K" at bounding box center [712, 23] width 335 height 27
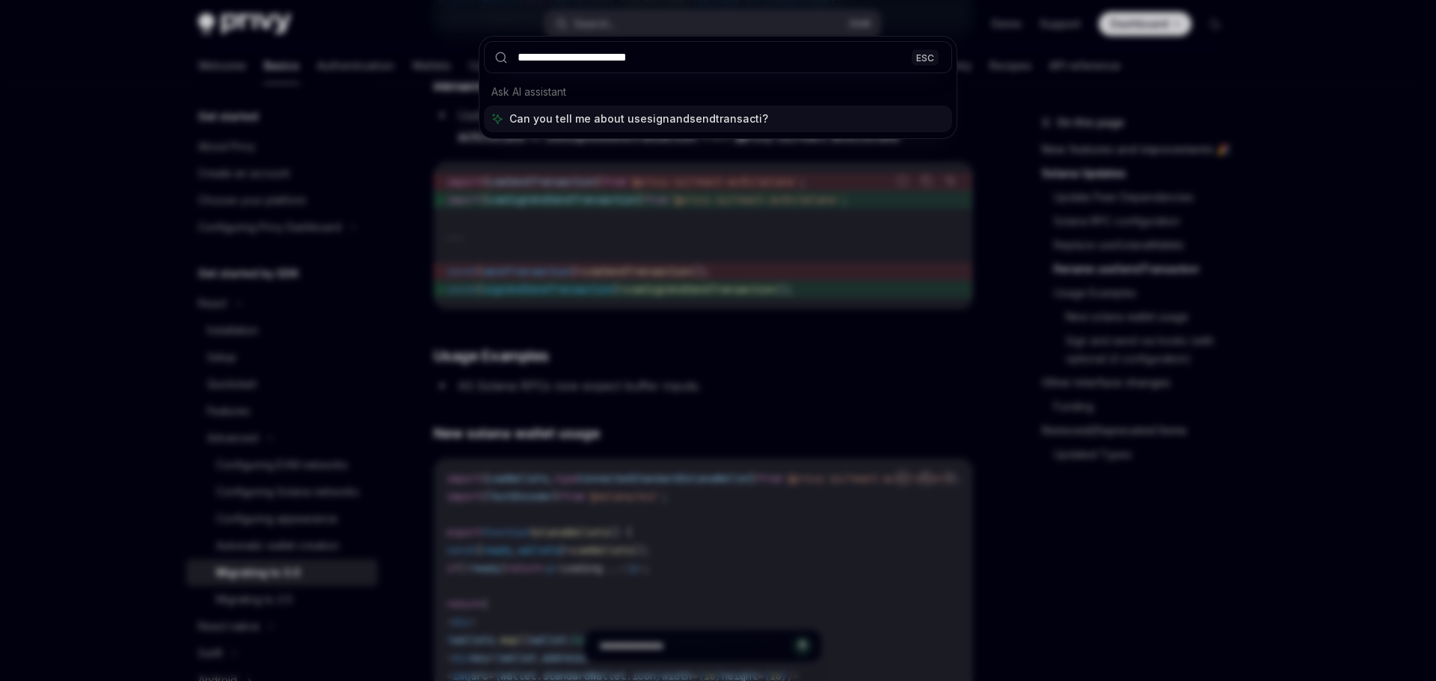
type input "**********"
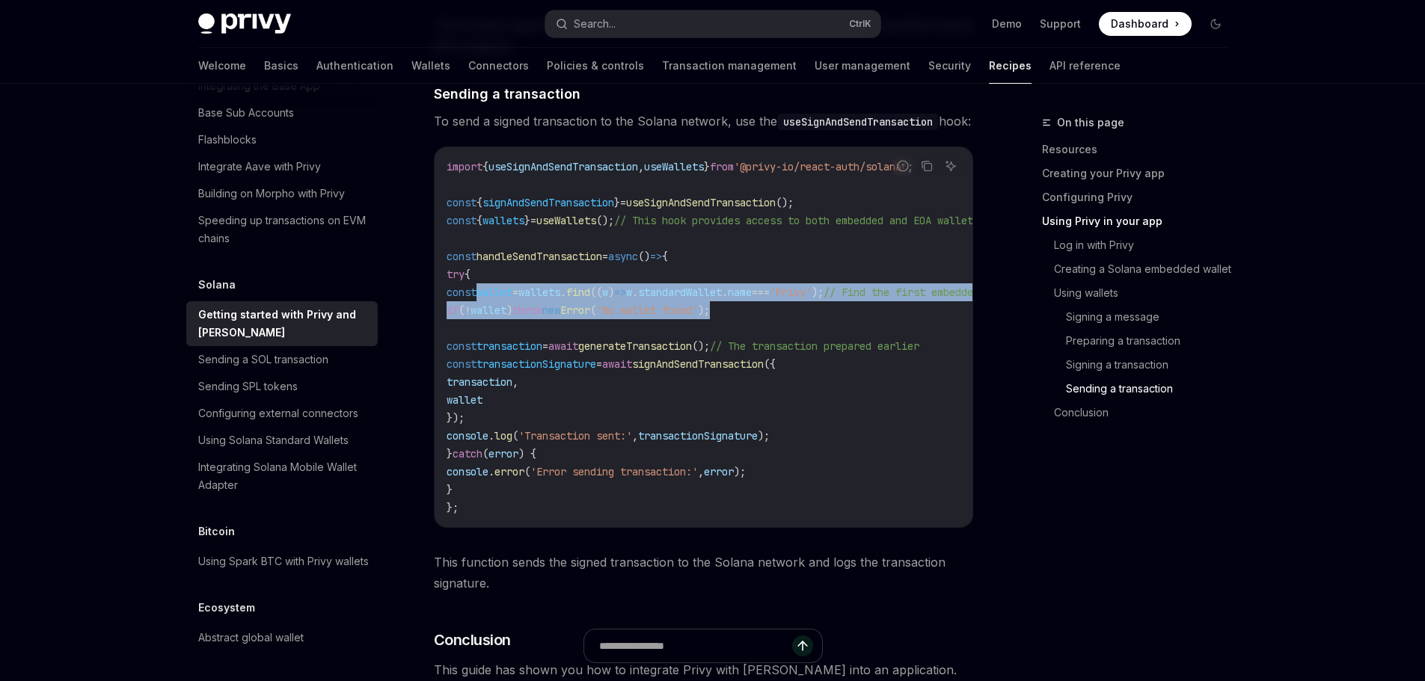
drag, startPoint x: 781, startPoint y: 361, endPoint x: 475, endPoint y: 346, distance: 306.3
click at [475, 346] on code "import { useSignAndSendTransaction , useWallets } from '@privy-io/react-auth/so…" at bounding box center [752, 337] width 610 height 359
click at [506, 317] on span "wallet" at bounding box center [488, 310] width 36 height 13
drag, startPoint x: 773, startPoint y: 361, endPoint x: 472, endPoint y: 344, distance: 301.9
click at [472, 344] on code "import { useSignAndSendTransaction , useWallets } from '@privy-io/react-auth/so…" at bounding box center [752, 337] width 610 height 359
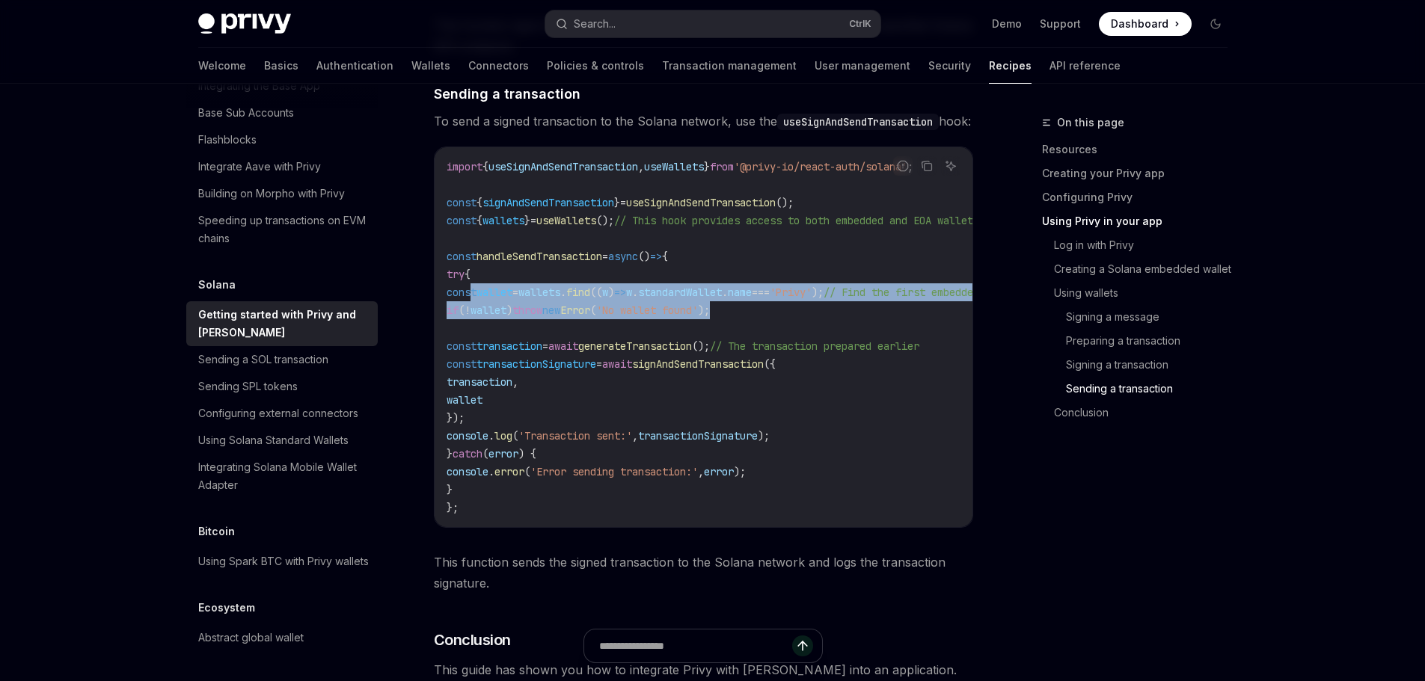
copy code "const wallet = wallets . find (( w ) => w . standardWallet . name === 'Privy' )…"
drag, startPoint x: 473, startPoint y: 400, endPoint x: 583, endPoint y: 467, distance: 128.5
click at [583, 467] on code "import { useSignAndSendTransaction , useWallets } from '@privy-io/react-auth/so…" at bounding box center [752, 337] width 610 height 359
copy code "const transaction = await generateTransaction (); // The transaction prepared e…"
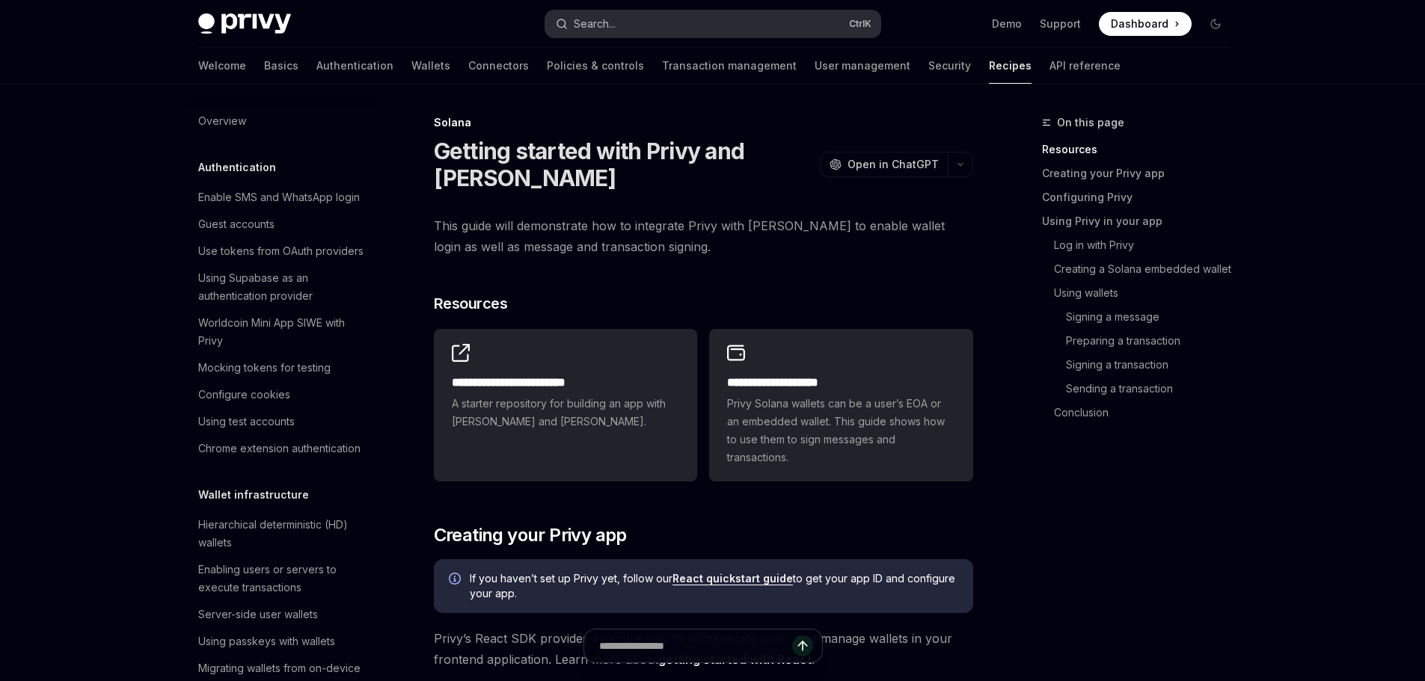
click at [675, 13] on button "Search... Ctrl K" at bounding box center [712, 23] width 335 height 27
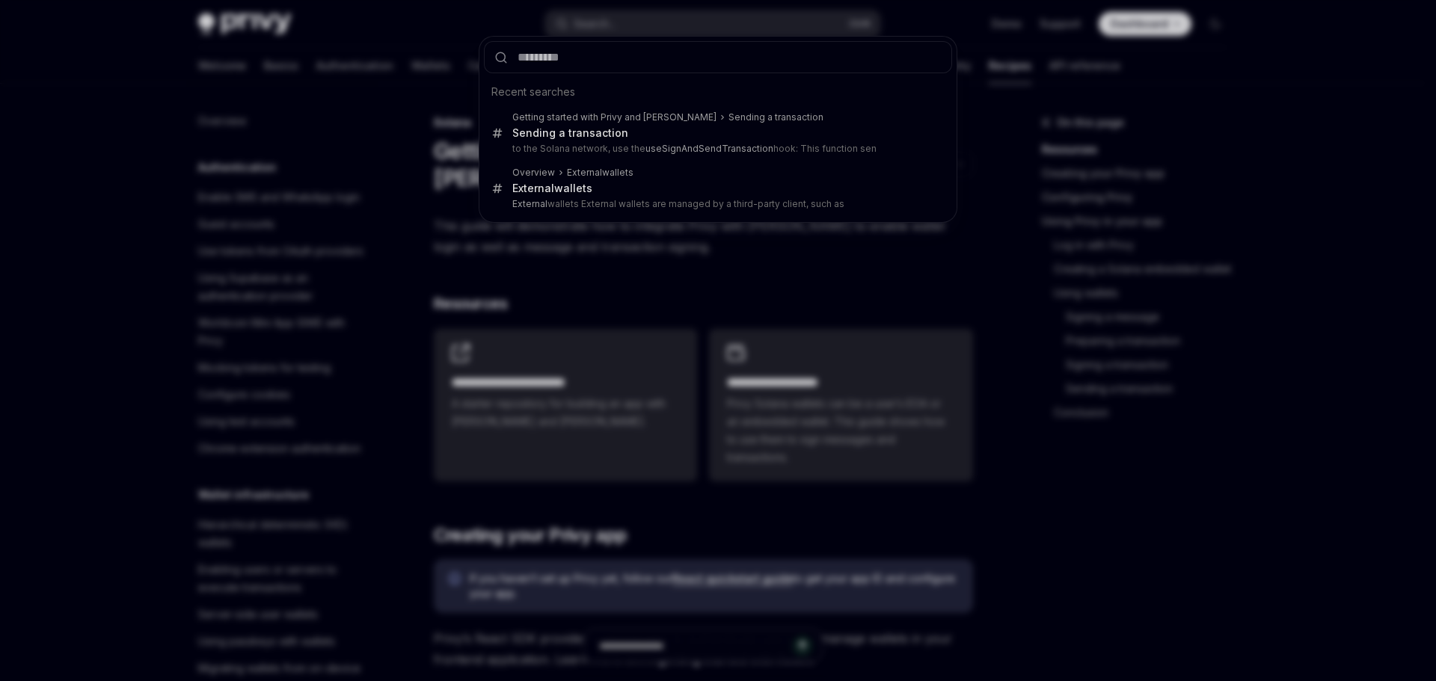
click at [923, 283] on div "Recent searches Getting started with Privy and Solana Sending a transaction Sen…" at bounding box center [718, 340] width 1436 height 681
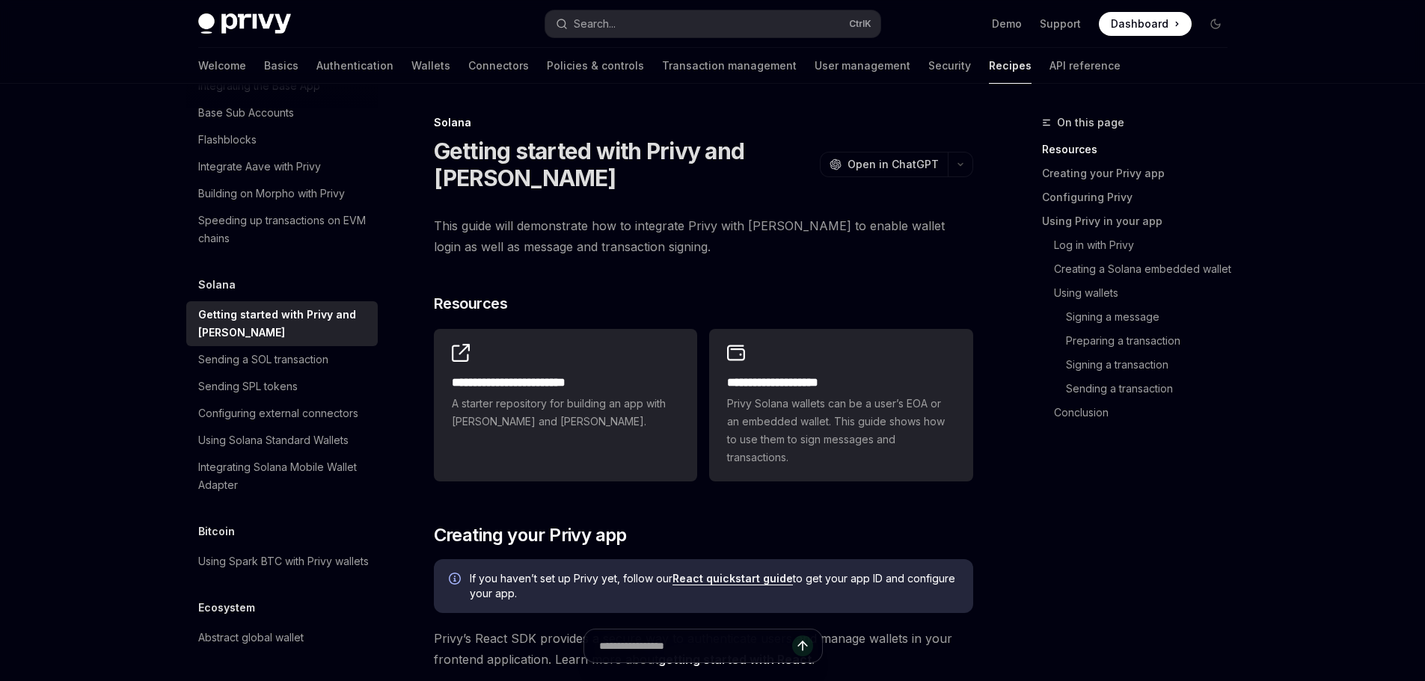
scroll to position [2319, 0]
click at [290, 340] on div "Getting started with Privy and Solana" at bounding box center [283, 324] width 171 height 36
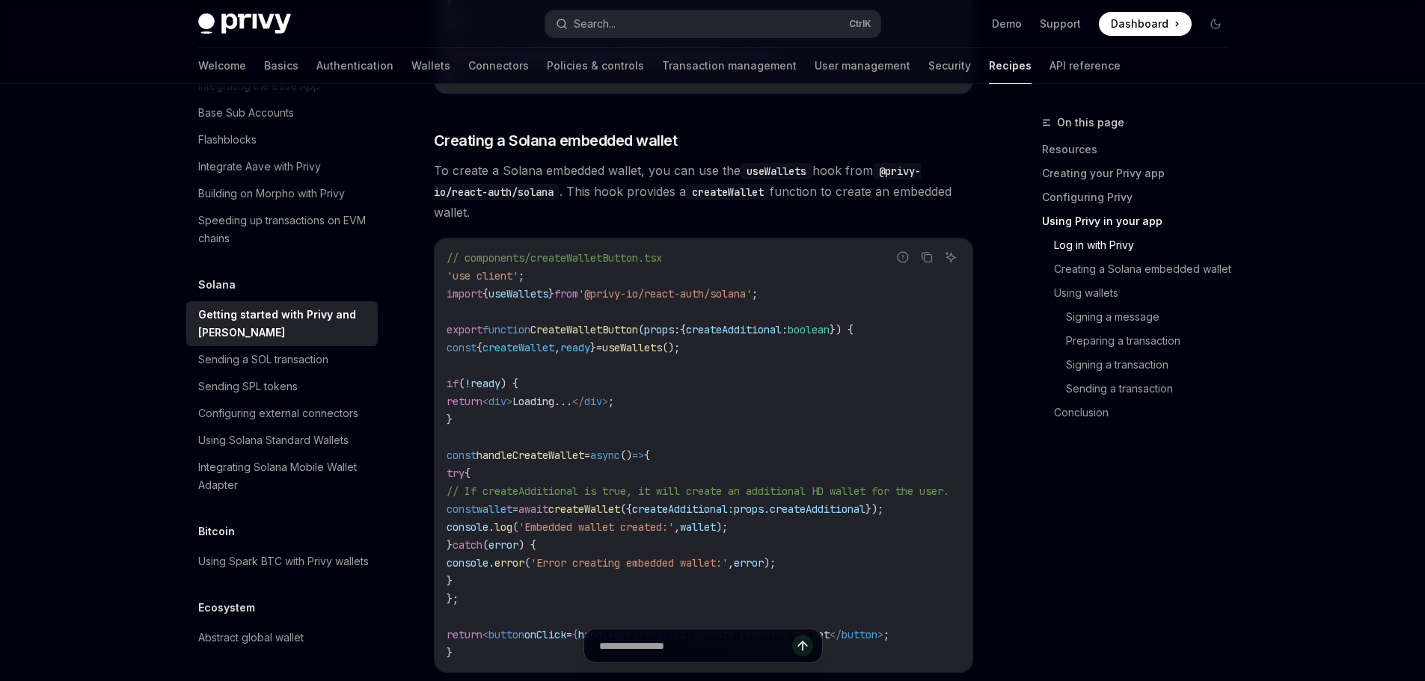
scroll to position [2244, 0]
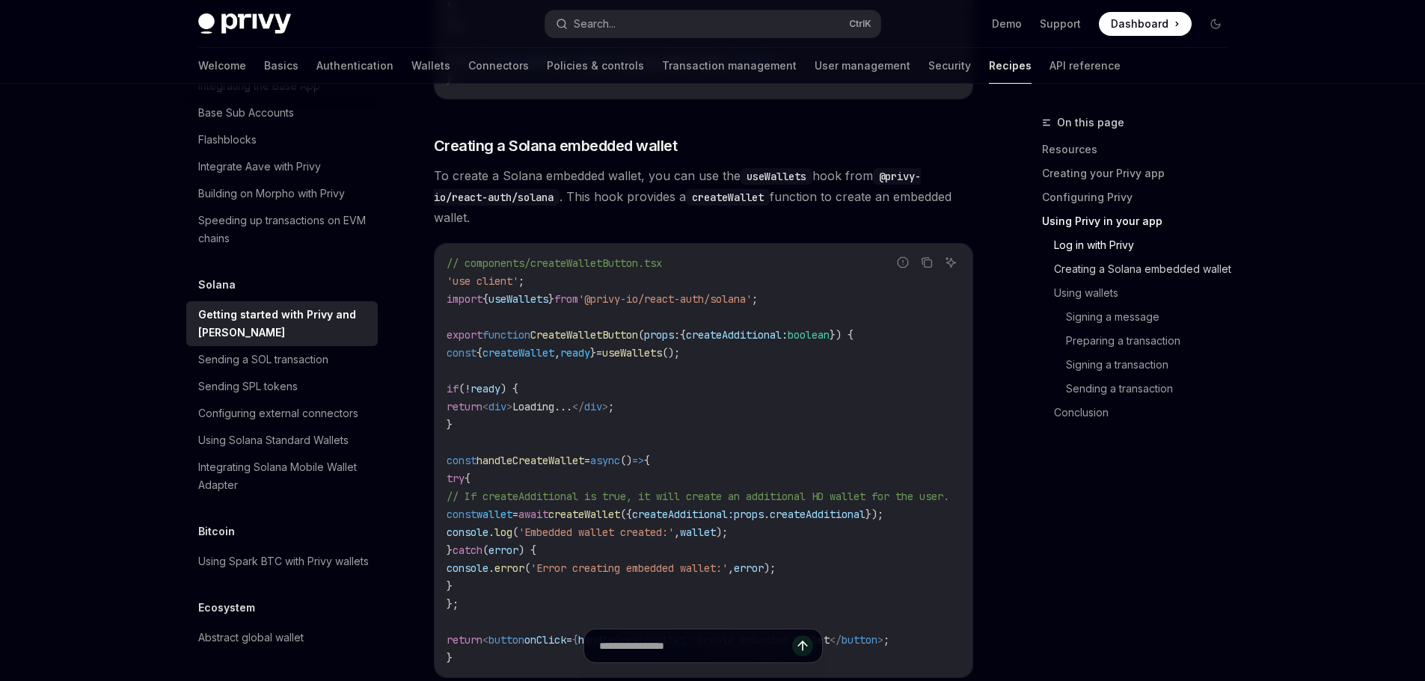
click at [1087, 269] on link "Creating a Solana embedded wallet" at bounding box center [1146, 269] width 185 height 24
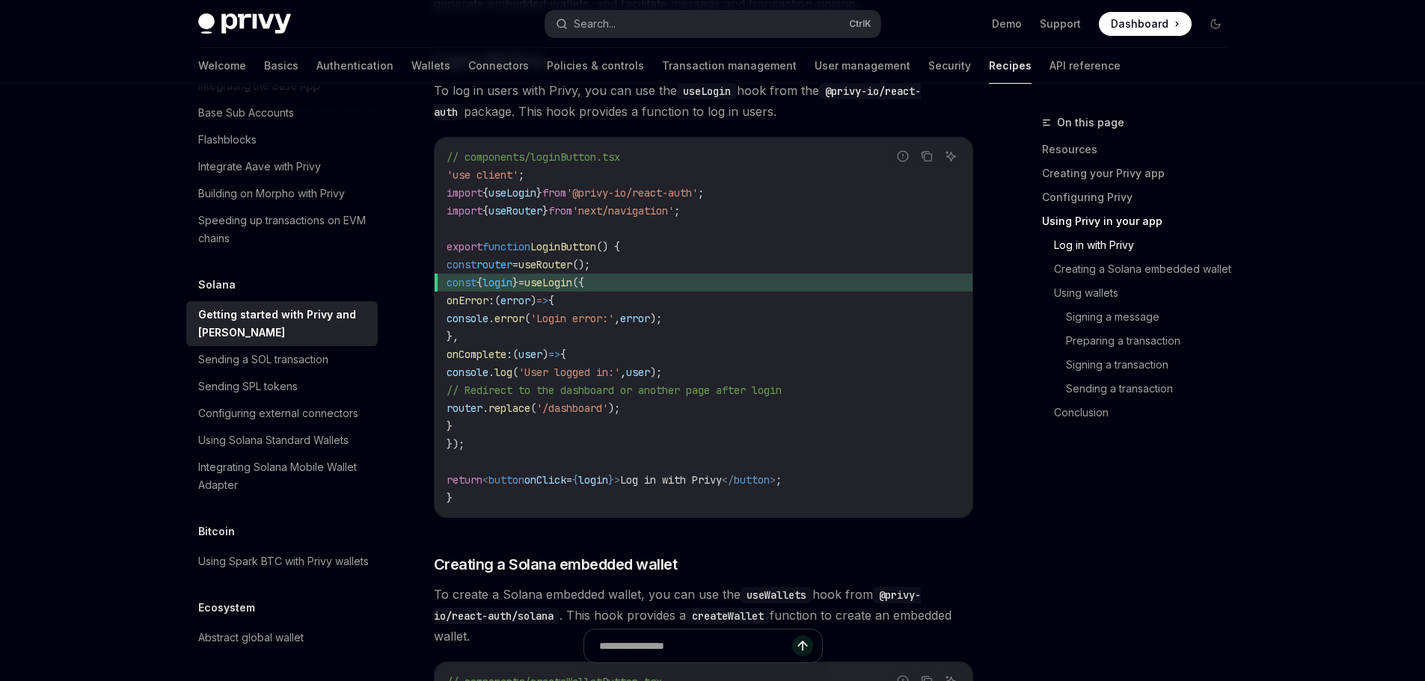
scroll to position [1823, 0]
click at [319, 450] on div "Using Solana Standard Wallets" at bounding box center [273, 441] width 150 height 18
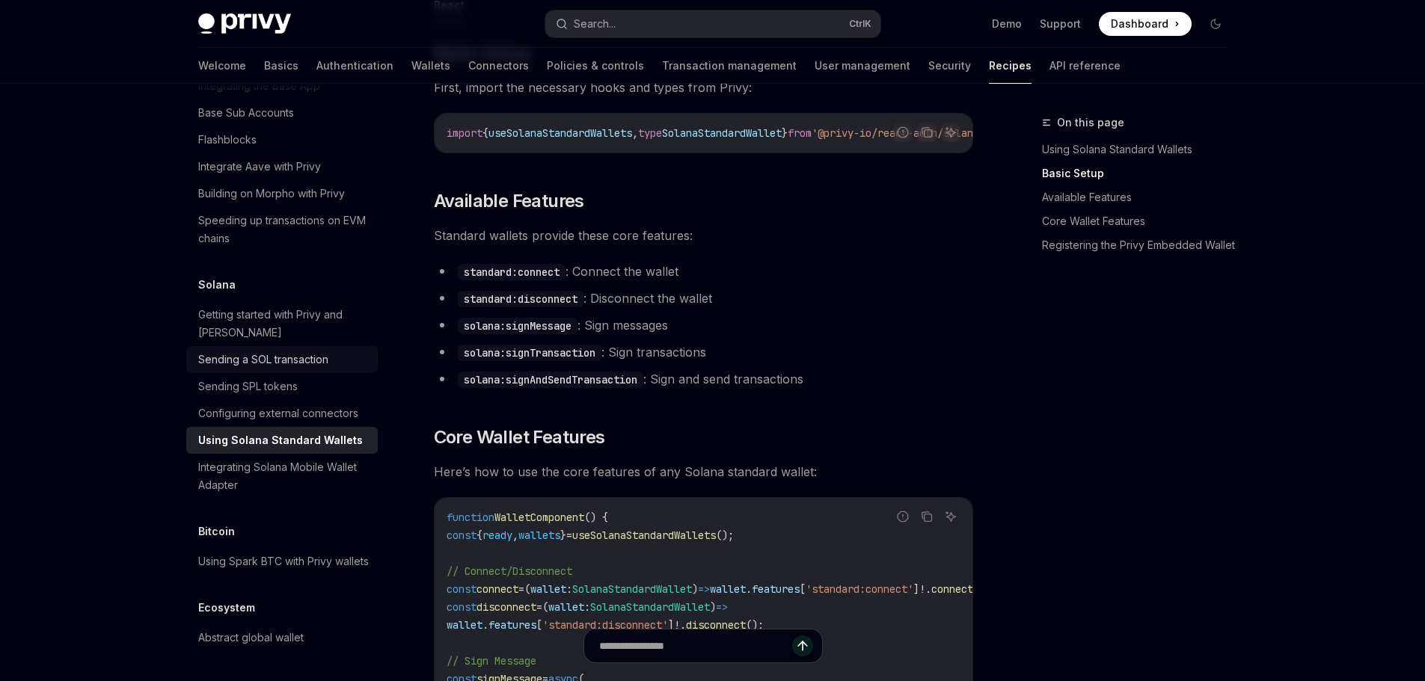
click at [310, 369] on div "Sending a SOL transaction" at bounding box center [263, 360] width 130 height 18
type textarea "*"
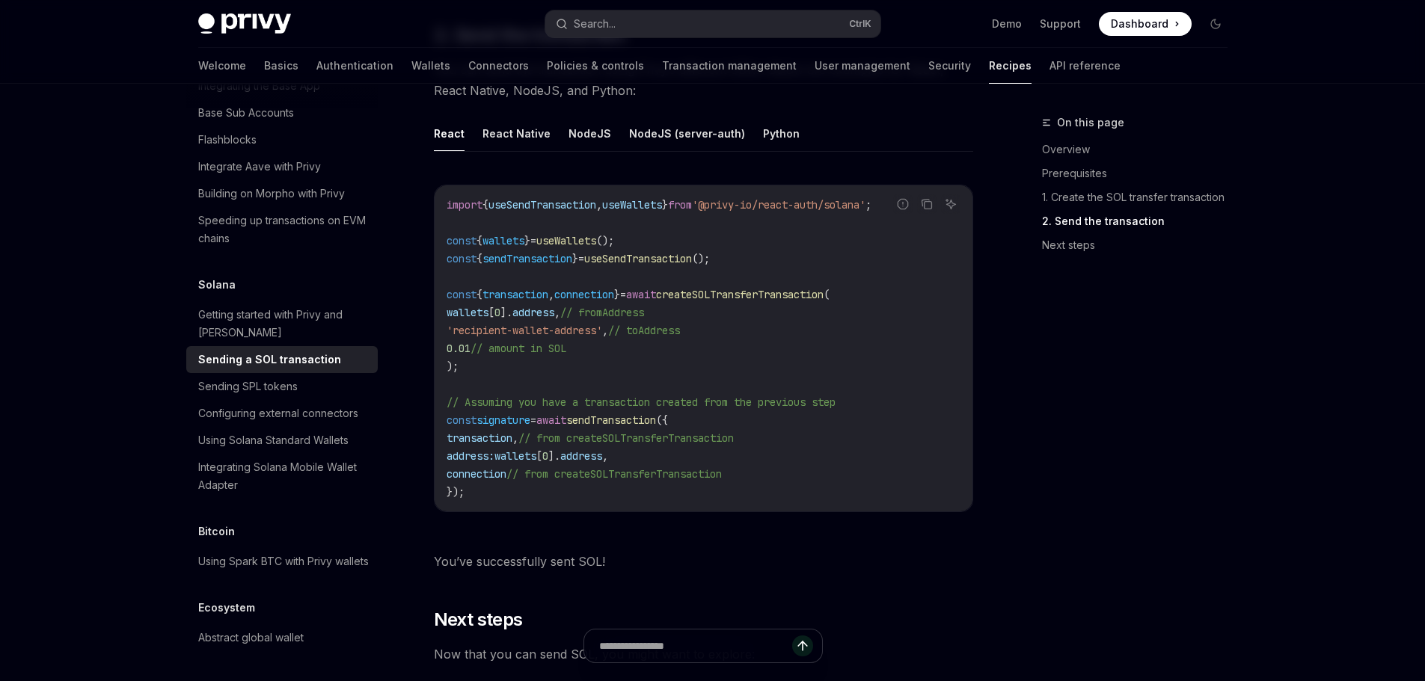
scroll to position [1496, 0]
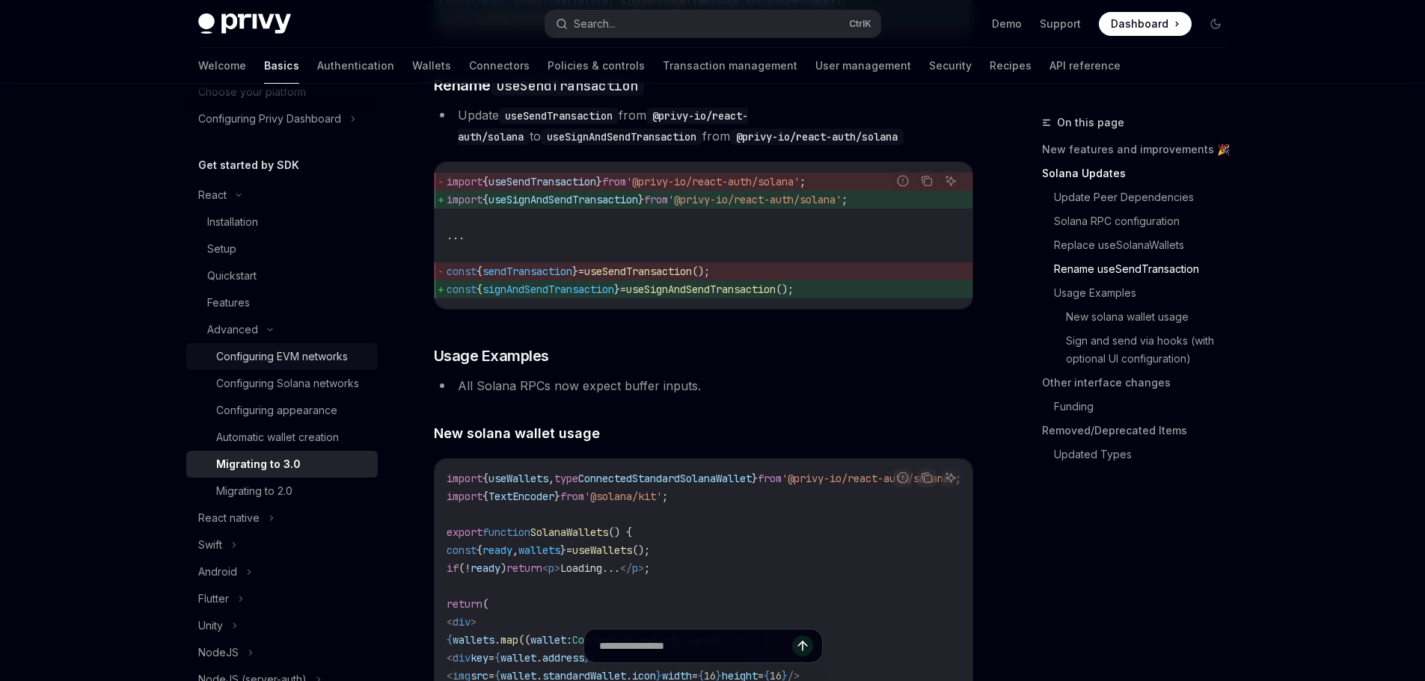
scroll to position [75, 0]
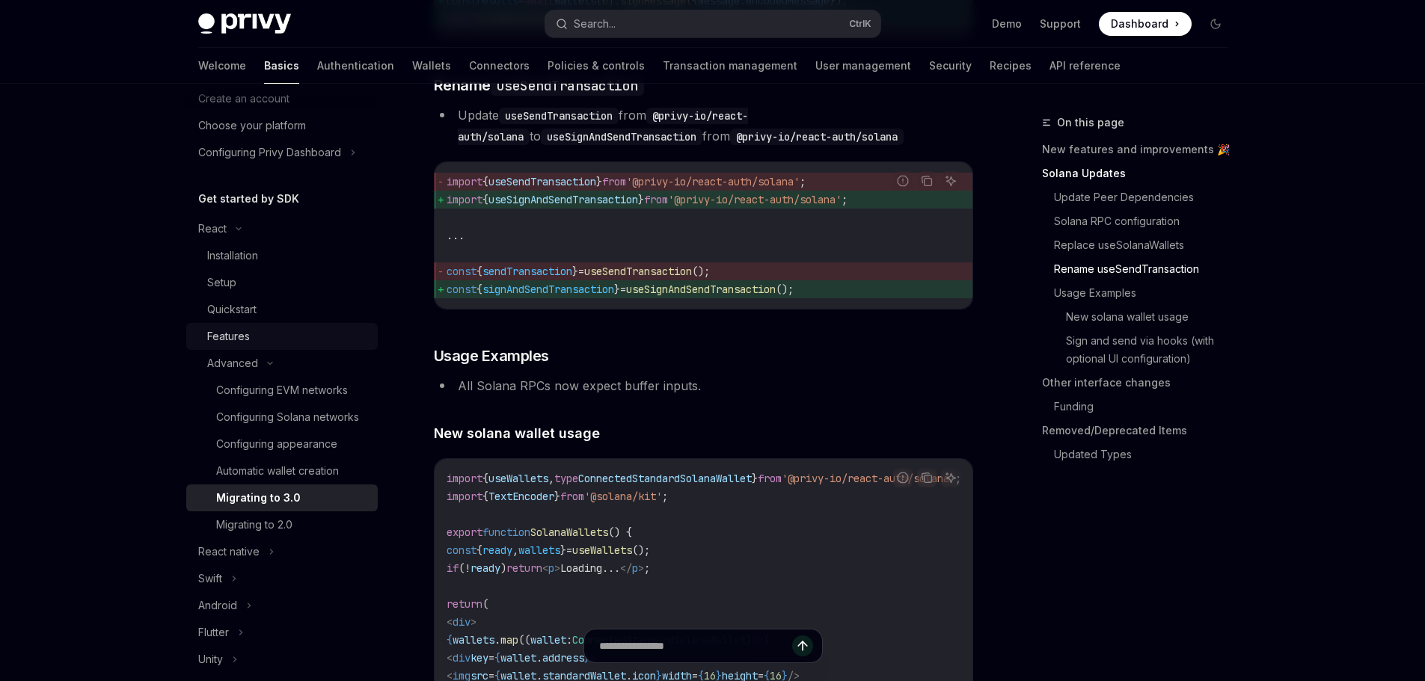
click at [293, 329] on div "Features" at bounding box center [288, 337] width 162 height 18
type textarea "*"
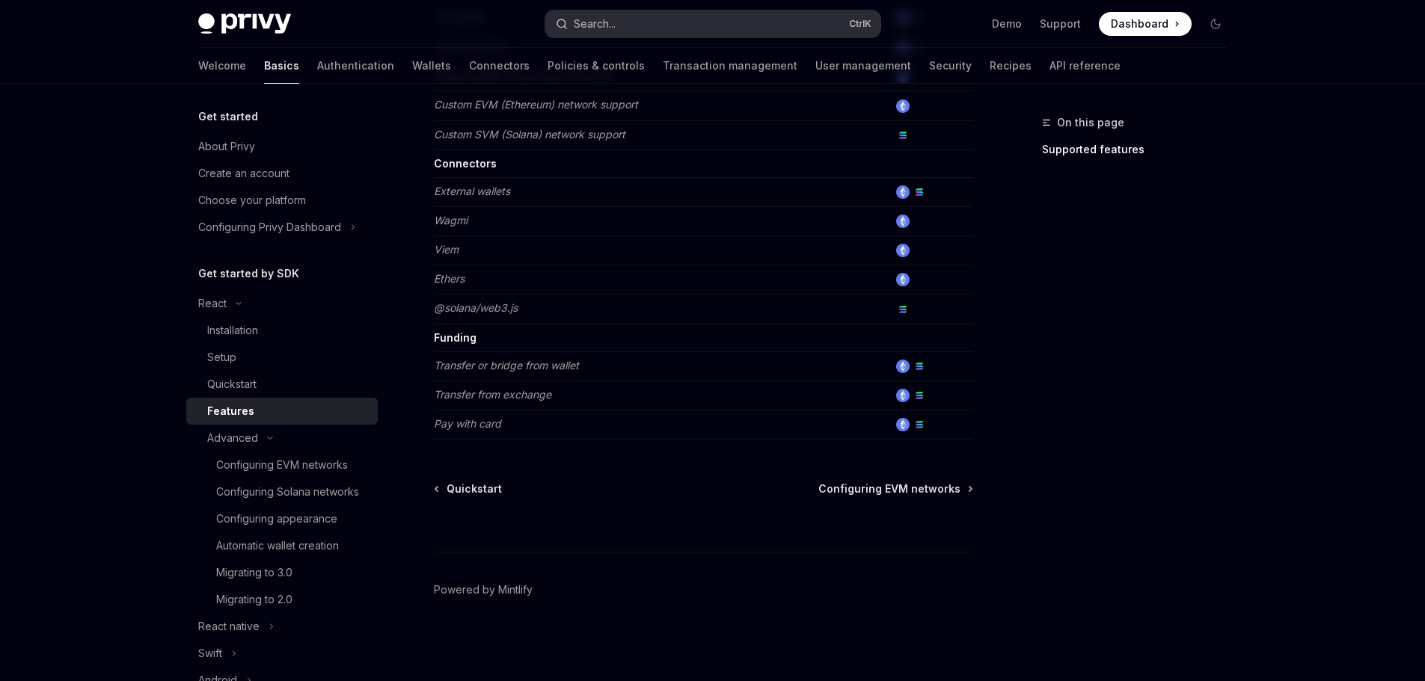
click at [669, 31] on button "Search... Ctrl K" at bounding box center [712, 23] width 335 height 27
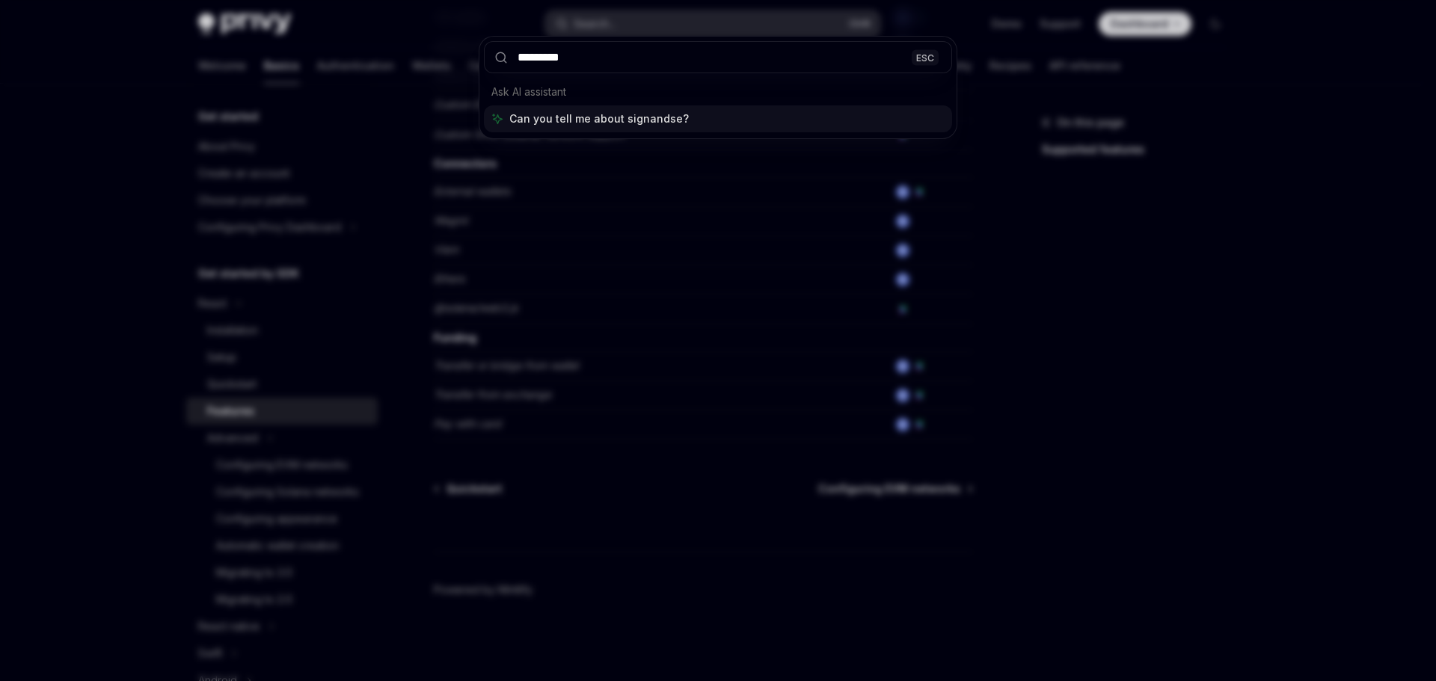
type input "**********"
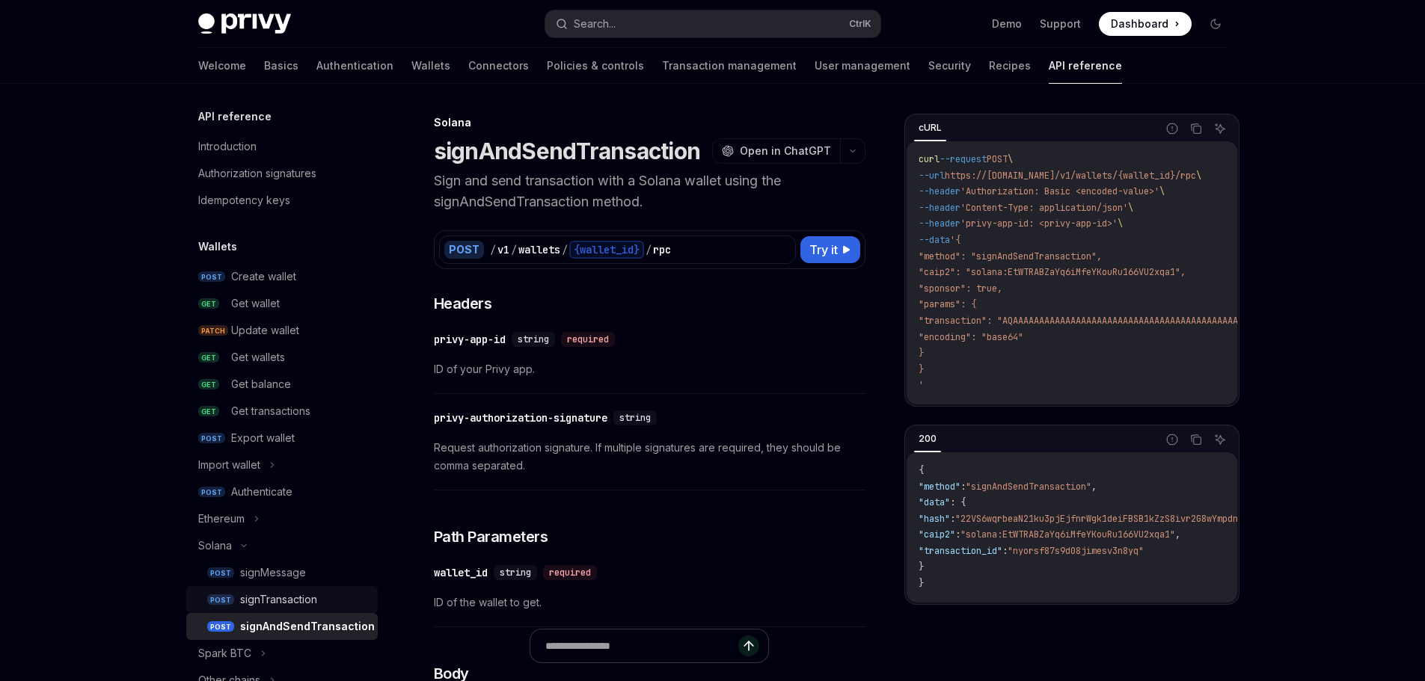
click at [319, 593] on div "signTransaction" at bounding box center [304, 600] width 129 height 18
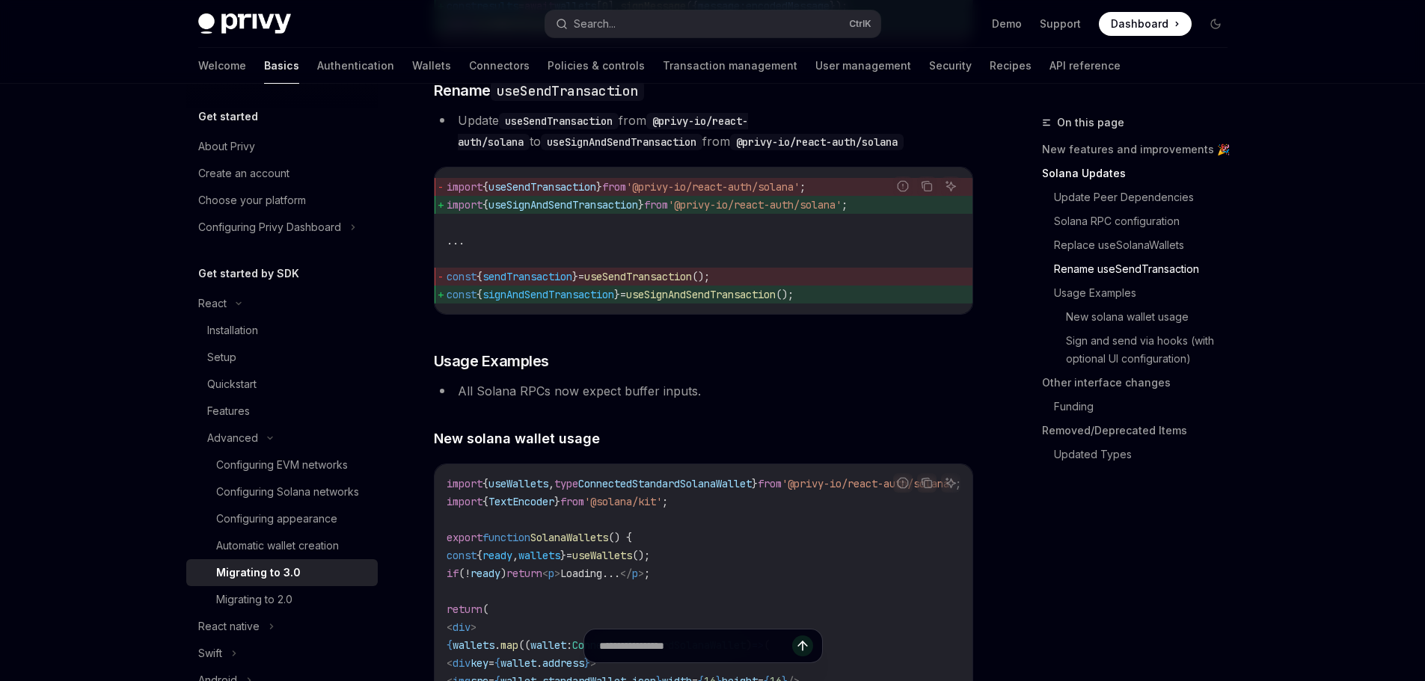
scroll to position [2281, 0]
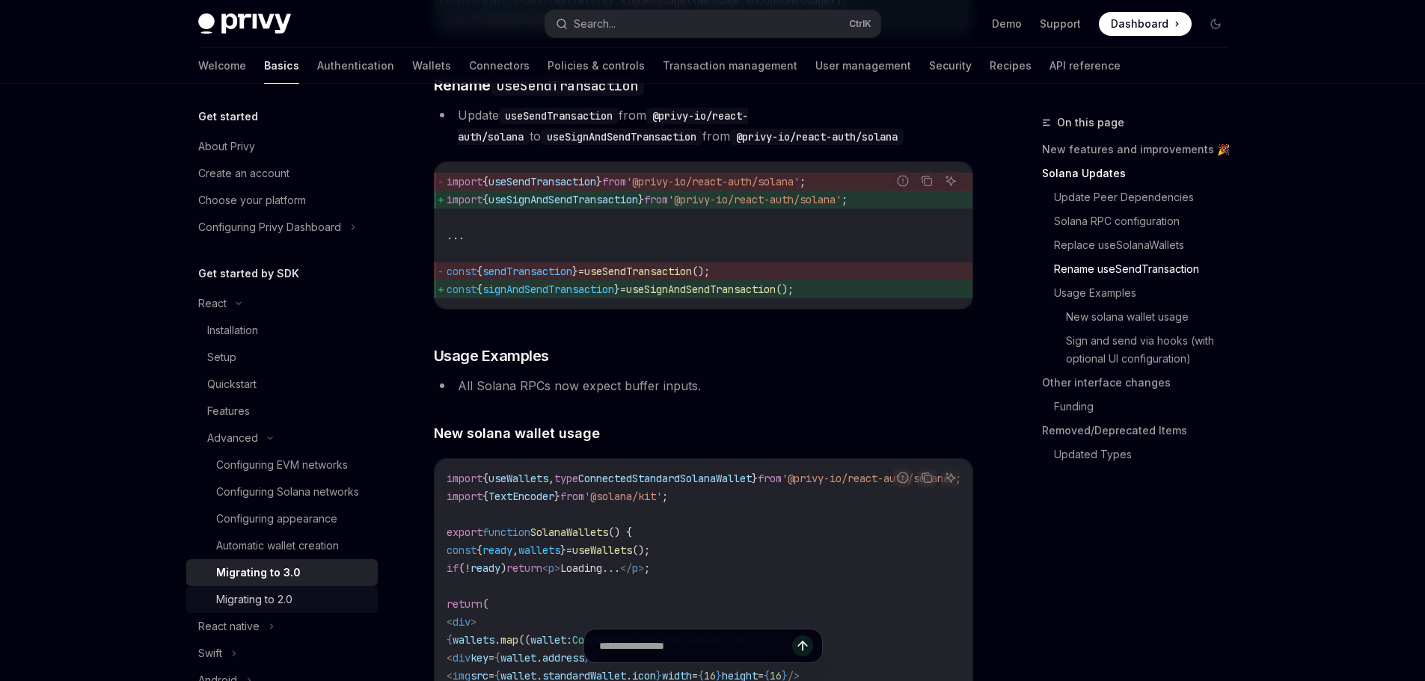
drag, startPoint x: 281, startPoint y: 615, endPoint x: 298, endPoint y: 604, distance: 20.1
click at [281, 609] on div "Migrating to 2.0" at bounding box center [254, 600] width 76 height 18
type textarea "*"
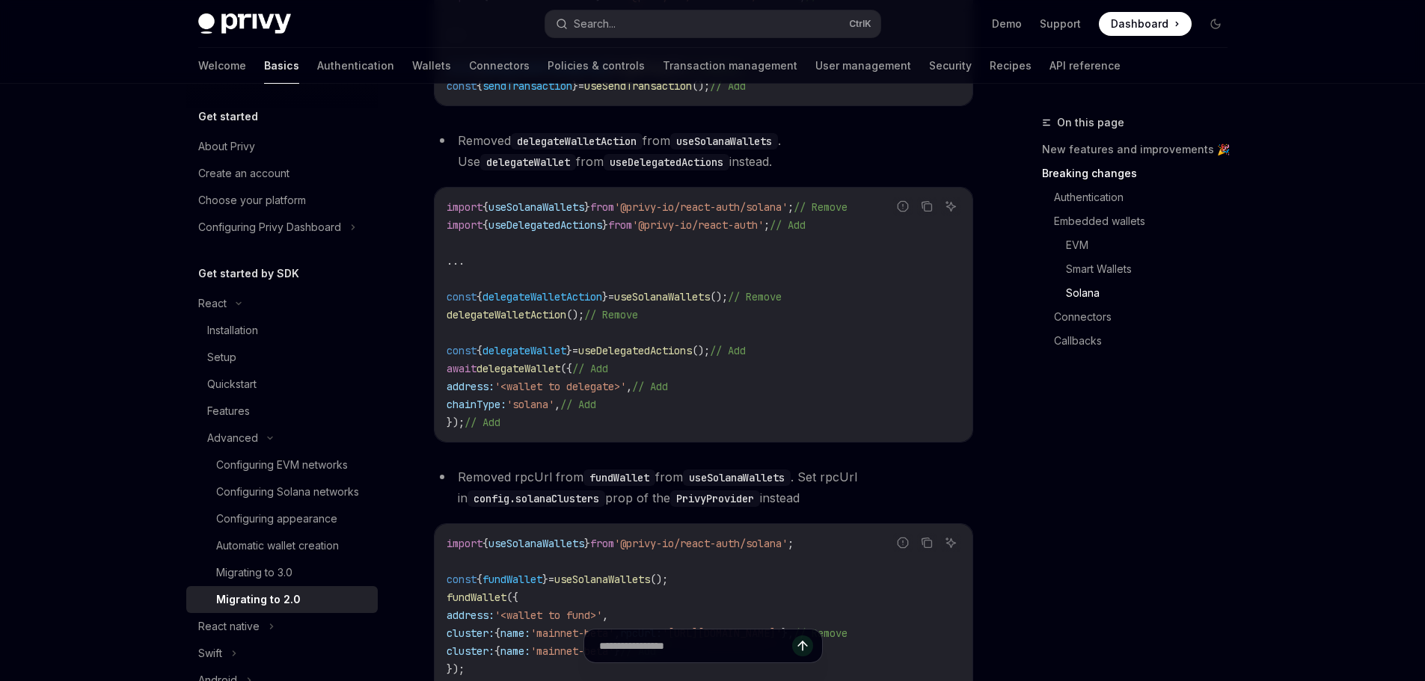
scroll to position [3291, 0]
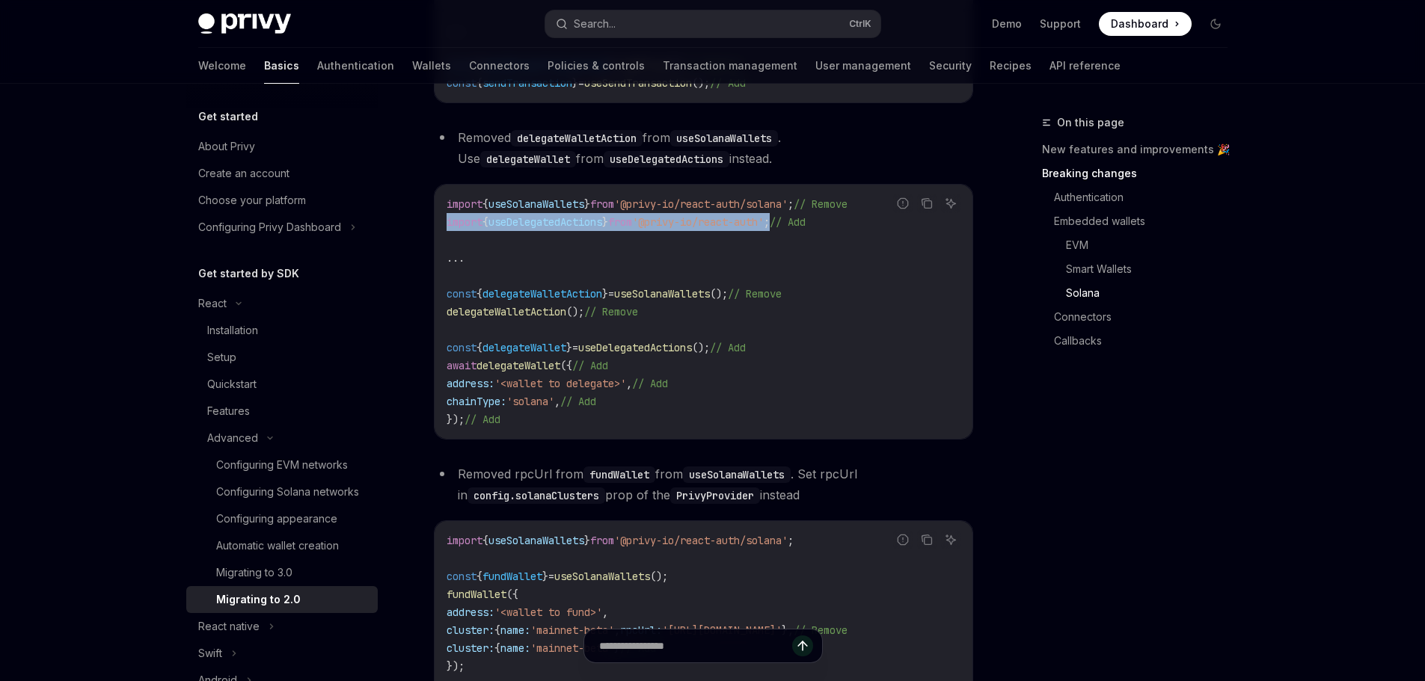
drag, startPoint x: 803, startPoint y: 250, endPoint x: 429, endPoint y: 251, distance: 374.0
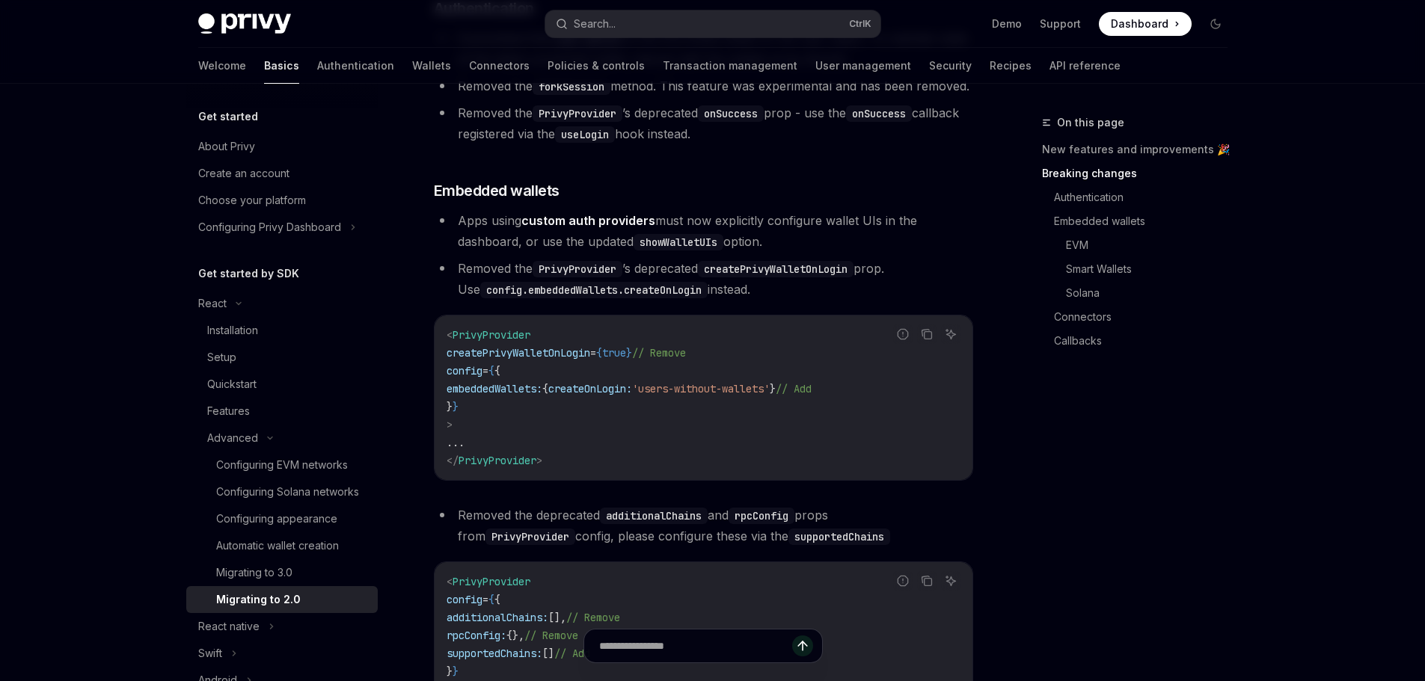
scroll to position [568, 0]
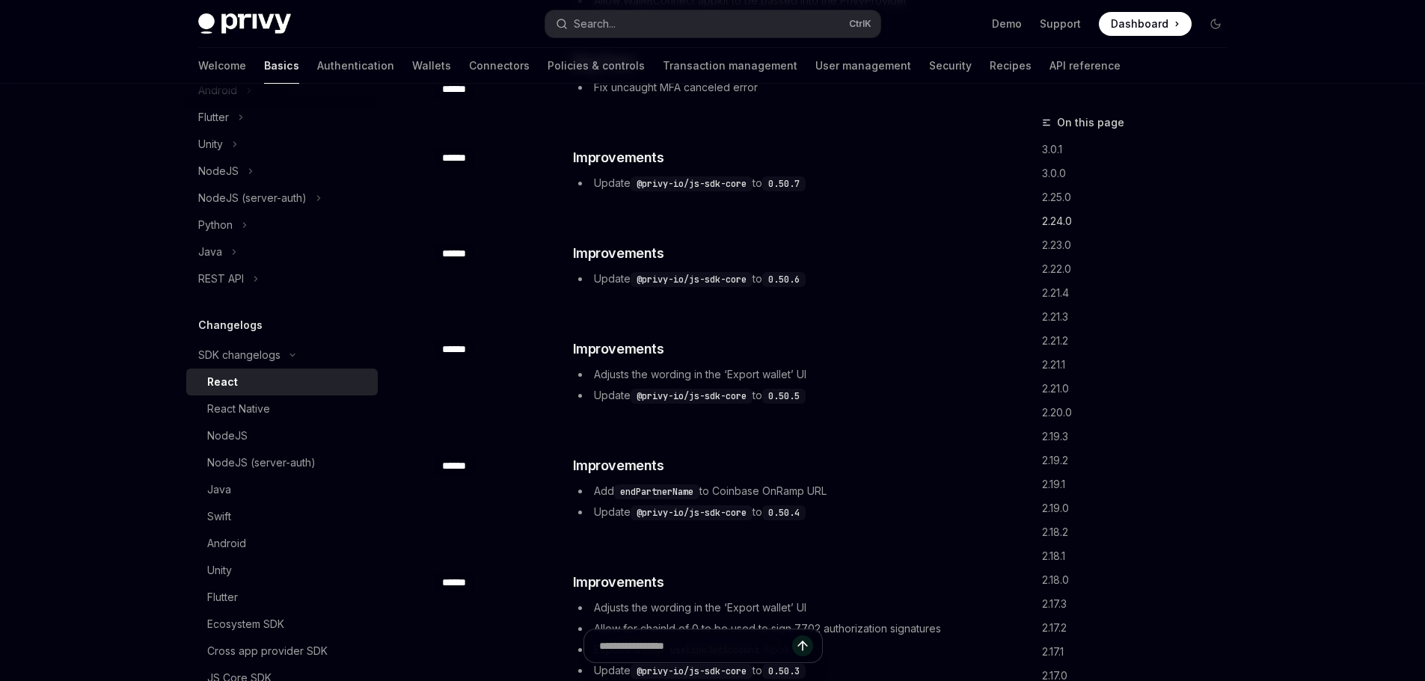
scroll to position [6657, 0]
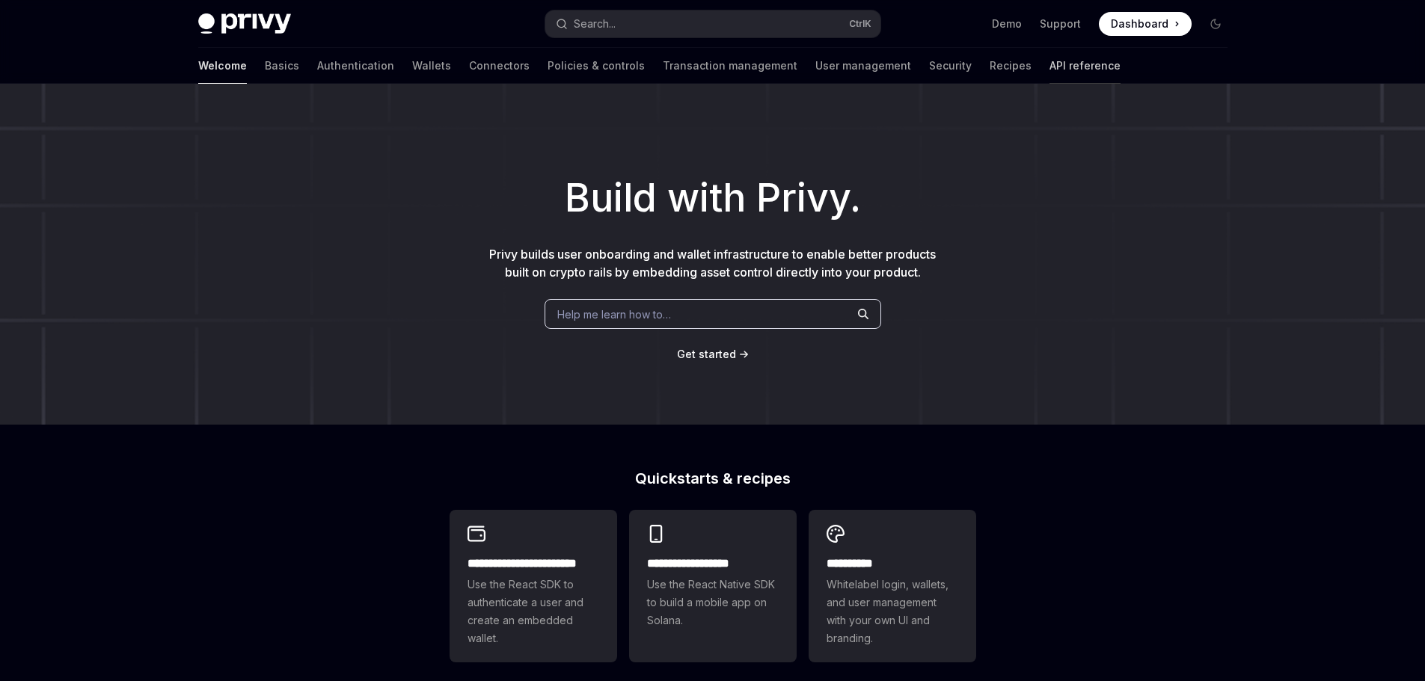
click at [1049, 73] on link "API reference" at bounding box center [1084, 66] width 71 height 36
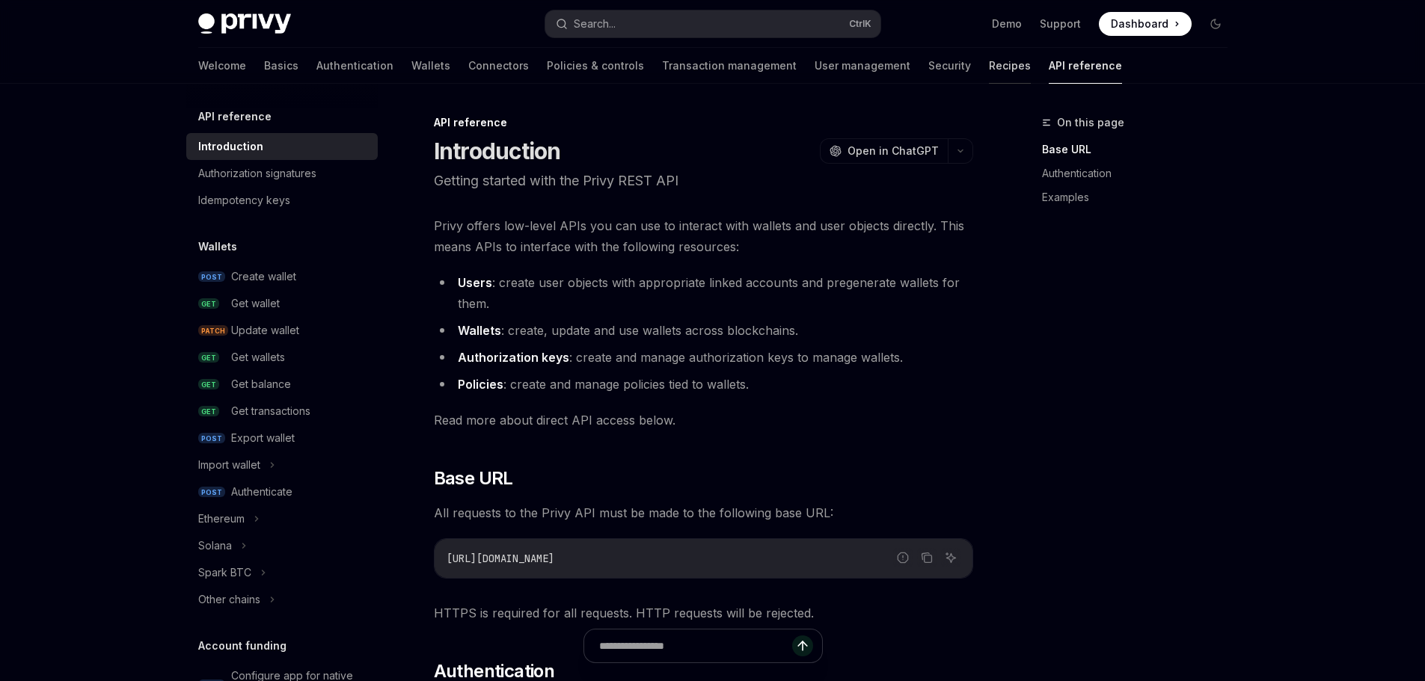
click at [989, 73] on link "Recipes" at bounding box center [1010, 66] width 42 height 36
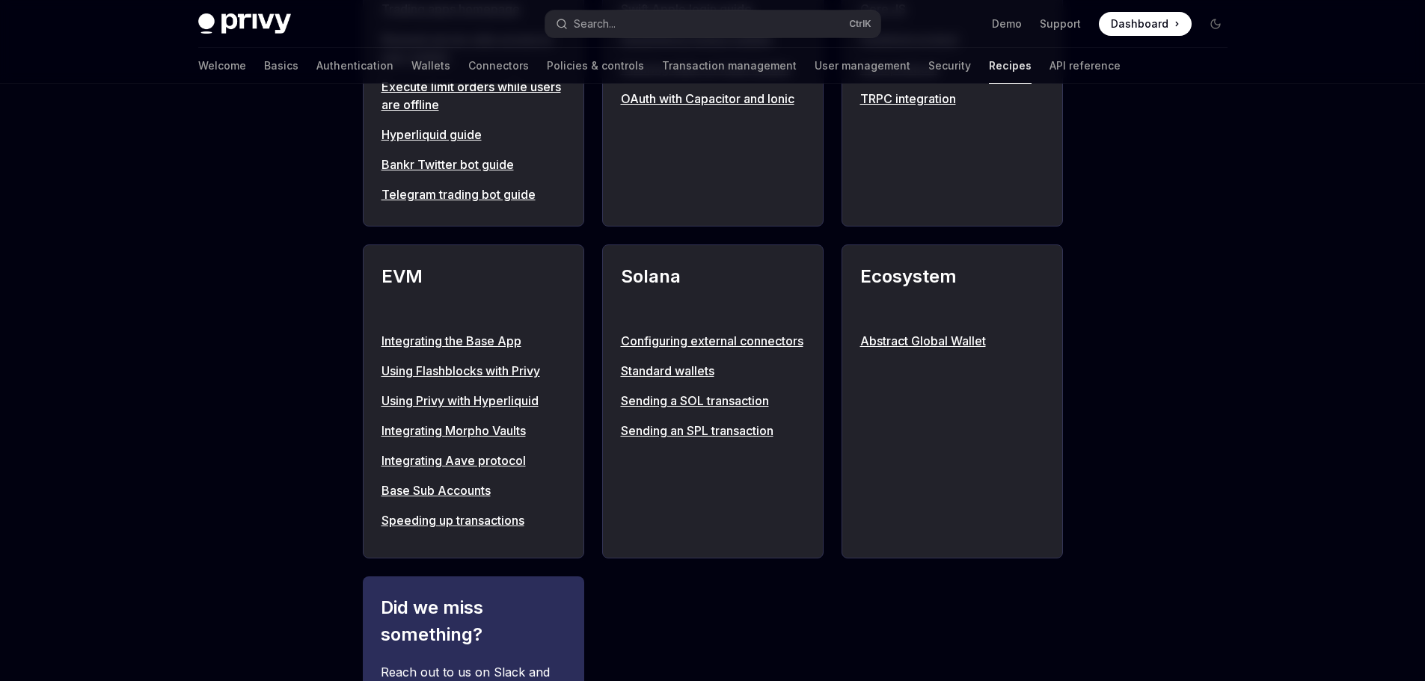
scroll to position [1496, 0]
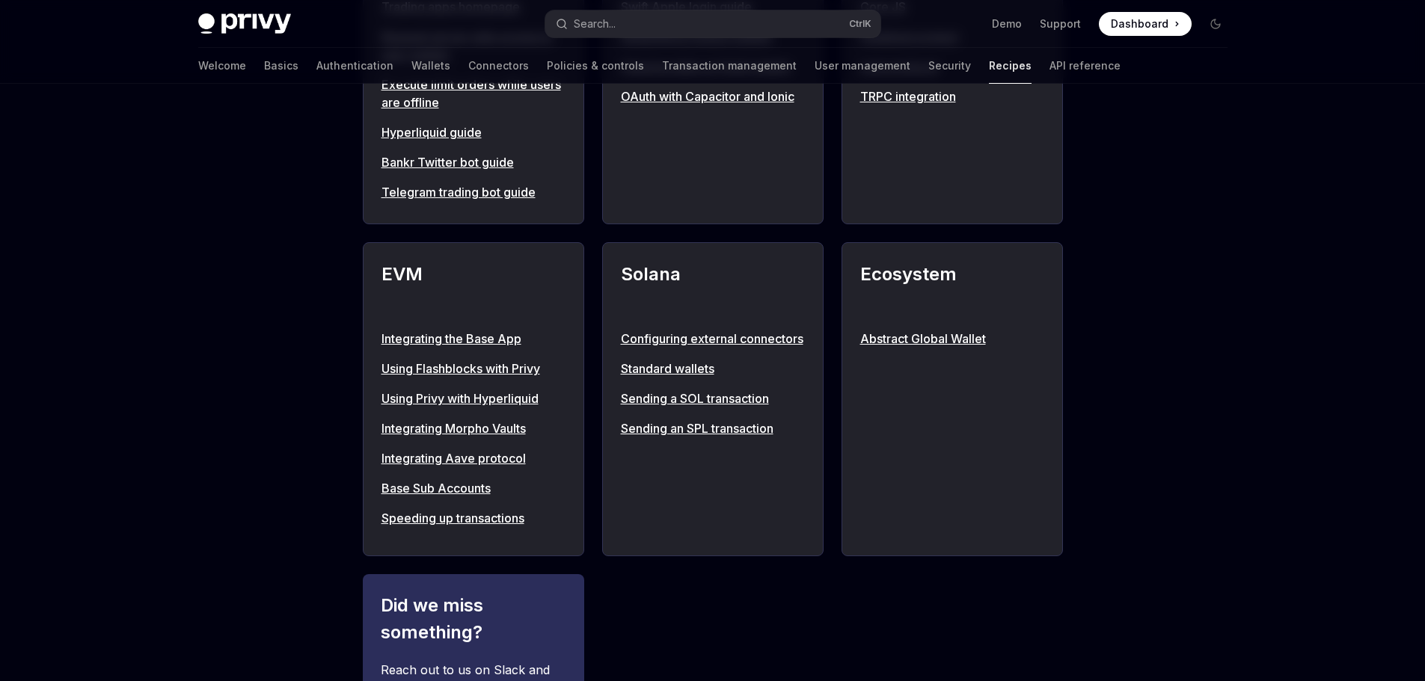
click at [709, 378] on link "Standard wallets" at bounding box center [713, 369] width 184 height 18
type textarea "*"
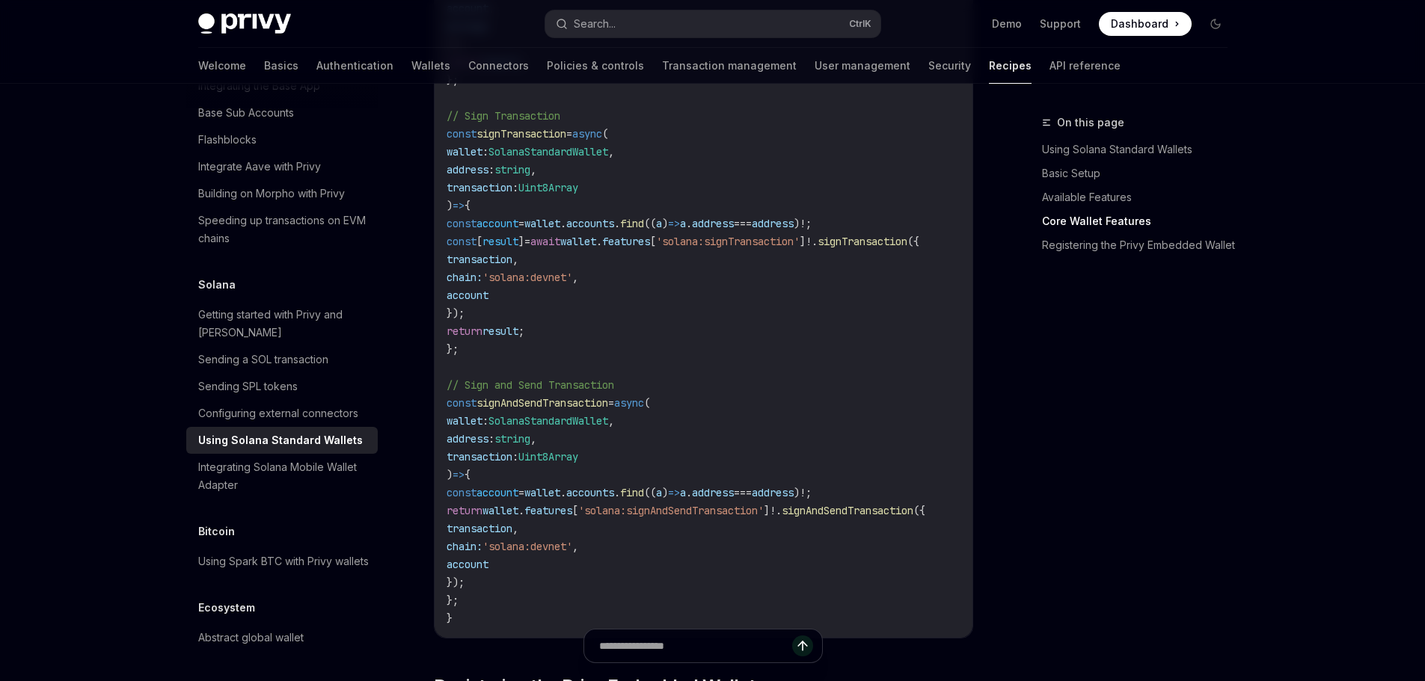
scroll to position [1271, 0]
